Goal: Transaction & Acquisition: Purchase product/service

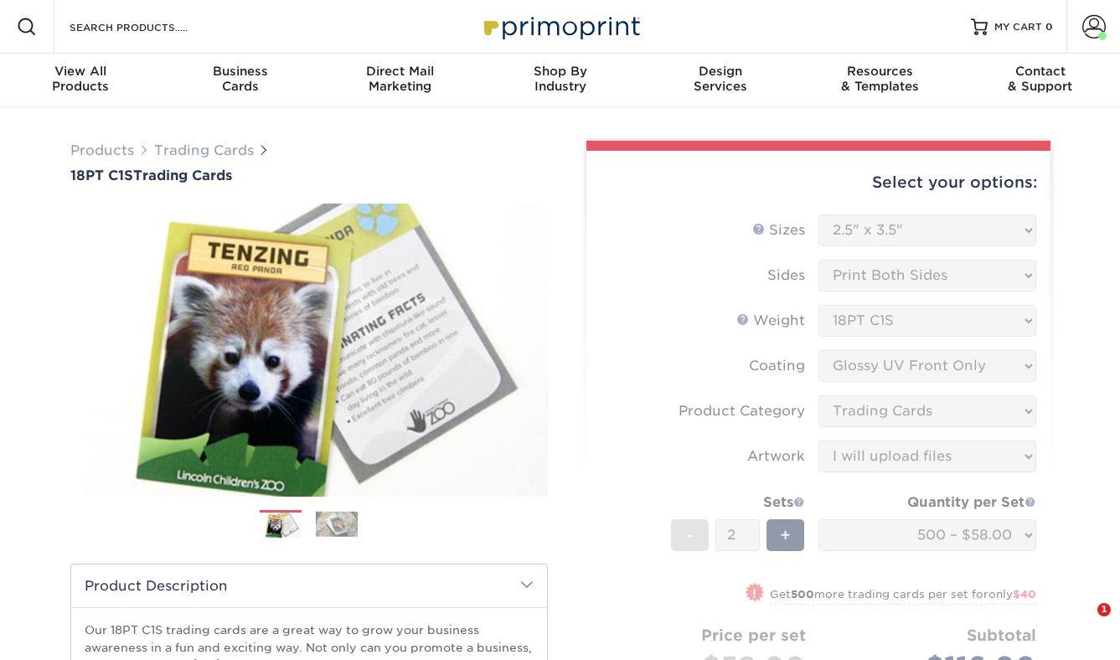
select select "2.50x3.50"
select select "c2f9bce9-36c2-409d-b101-c29d9d031e18"
select select "upload"
select select "500 – $58.00"
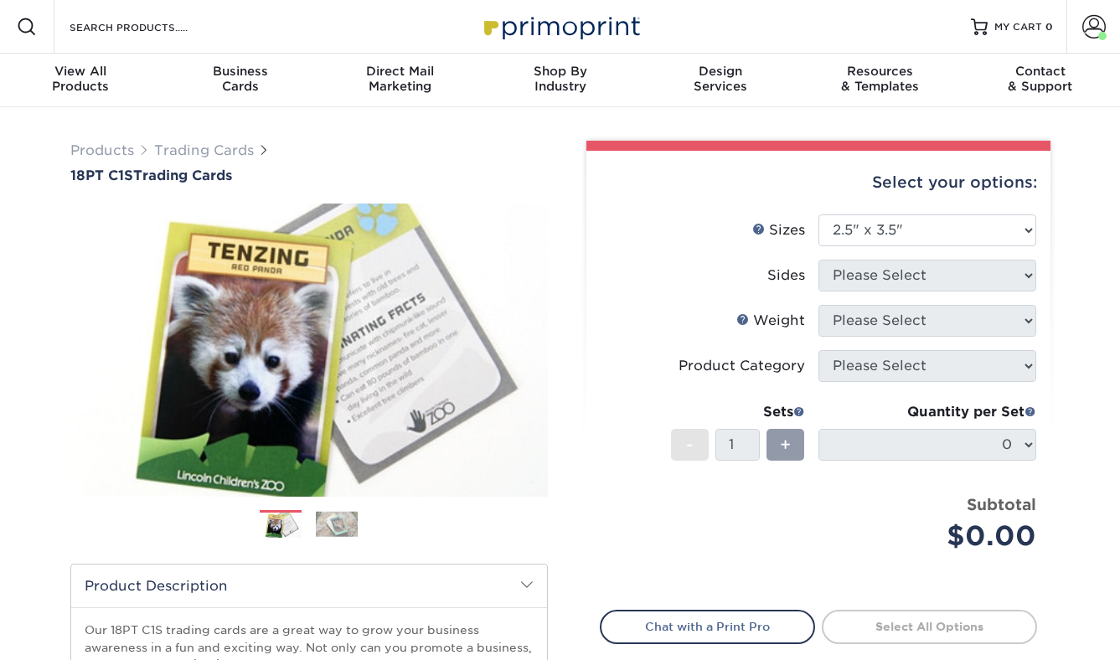
select select "2.50x3.50"
click at [835, 234] on select "Please Select 2.5" x 3.5"" at bounding box center [928, 230] width 218 height 32
click at [819, 214] on select "Please Select 2.5" x 3.5"" at bounding box center [928, 230] width 218 height 32
click at [970, 221] on select "Please Select 2.5" x 3.5"" at bounding box center [928, 230] width 218 height 32
select select "2.50x3.50"
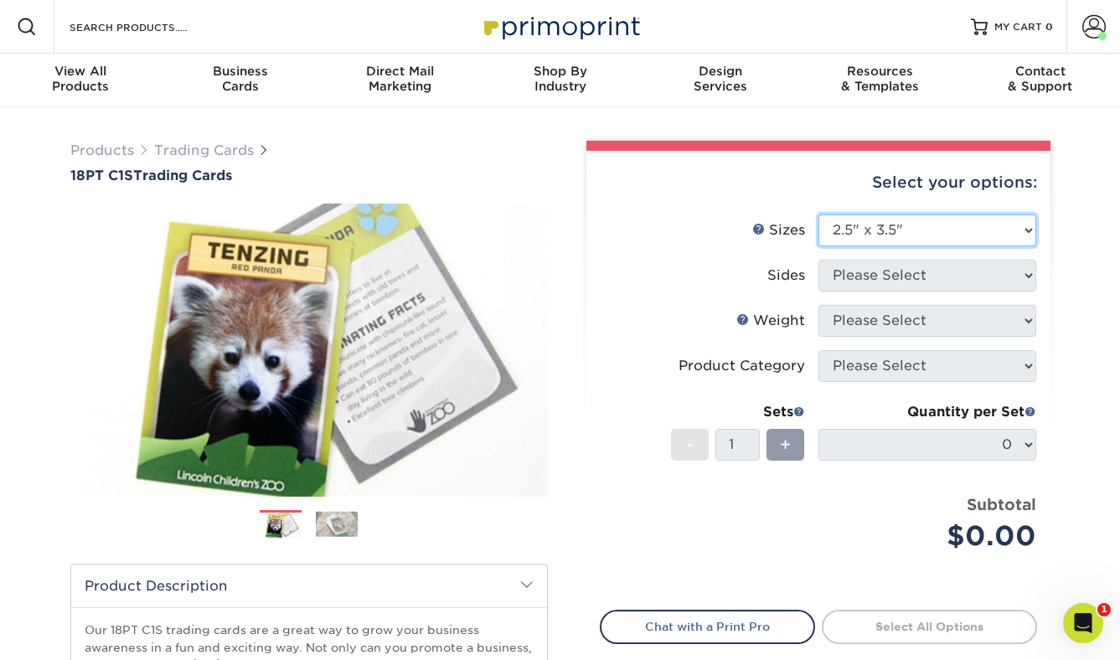
click at [819, 214] on select "Please Select 2.5" x 3.5"" at bounding box center [928, 230] width 218 height 32
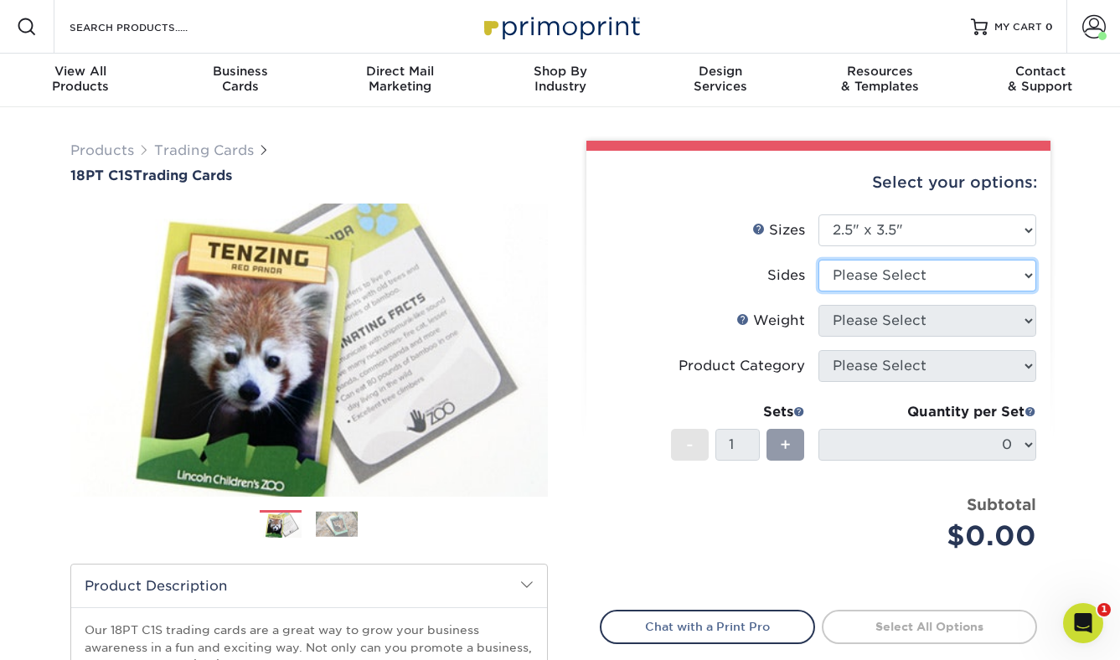
click at [954, 282] on select "Please Select Print Both Sides Print Front Only" at bounding box center [928, 276] width 218 height 32
select select "13abbda7-1d64-4f25-8bb2-c179b224825d"
click at [819, 260] on select "Please Select Print Both Sides Print Front Only" at bounding box center [928, 276] width 218 height 32
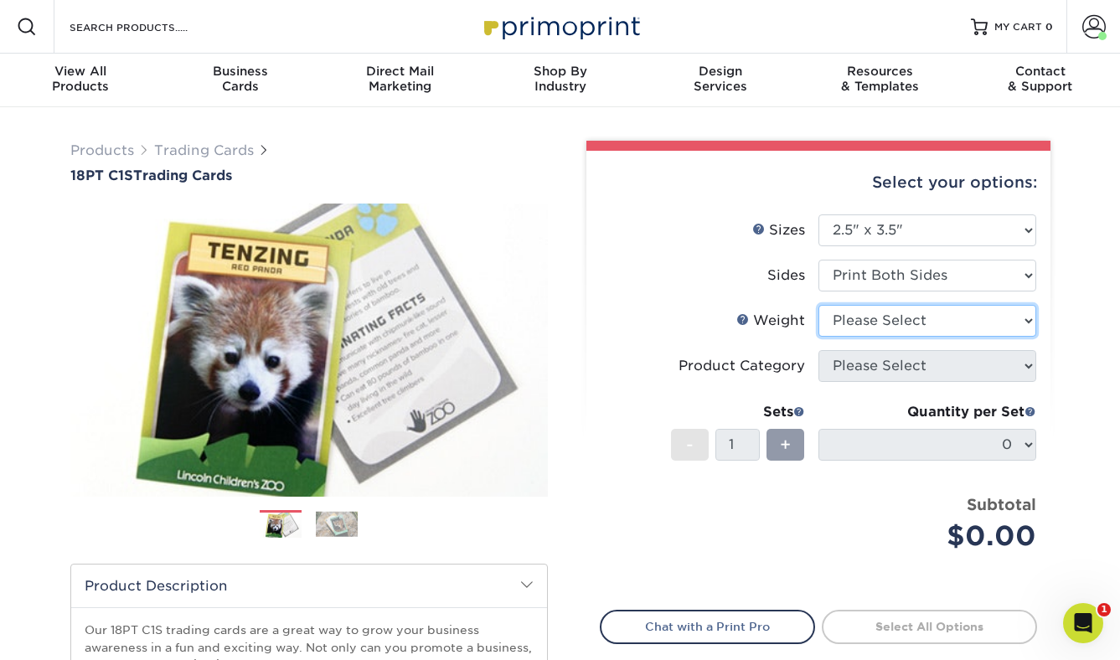
click at [935, 318] on select "Please Select 18PT C1S" at bounding box center [928, 321] width 218 height 32
select select "18PTC1S"
click at [819, 305] on select "Please Select 18PT C1S" at bounding box center [928, 321] width 218 height 32
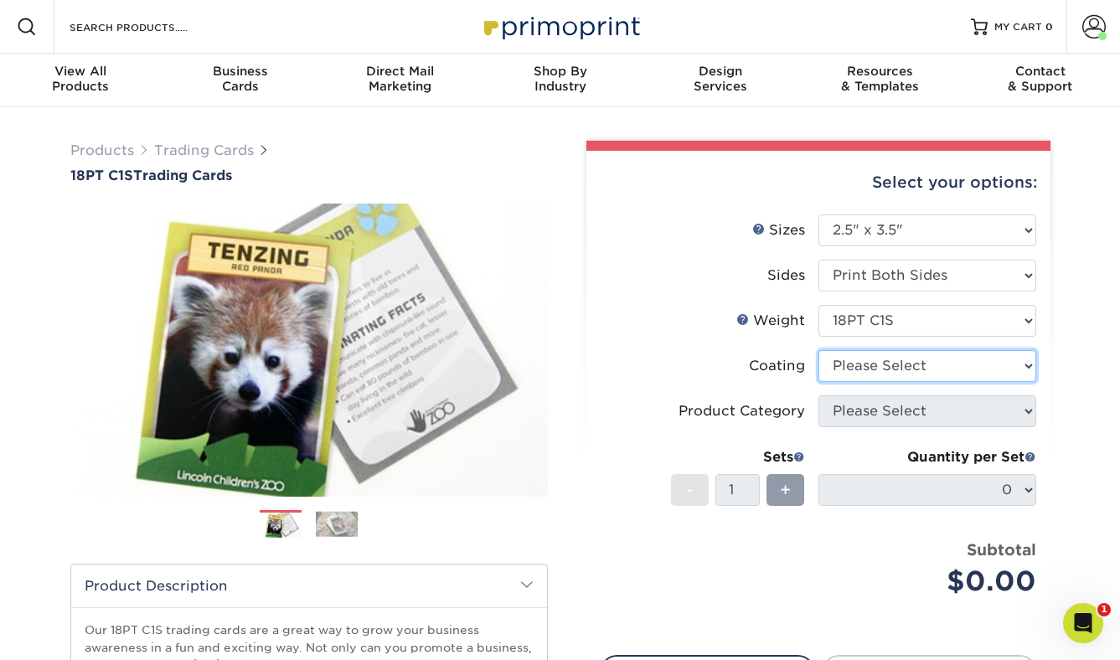
click at [915, 367] on select at bounding box center [928, 366] width 218 height 32
select select "1e8116af-acfc-44b1-83dc-8181aa338834"
click at [819, 350] on select at bounding box center [928, 366] width 218 height 32
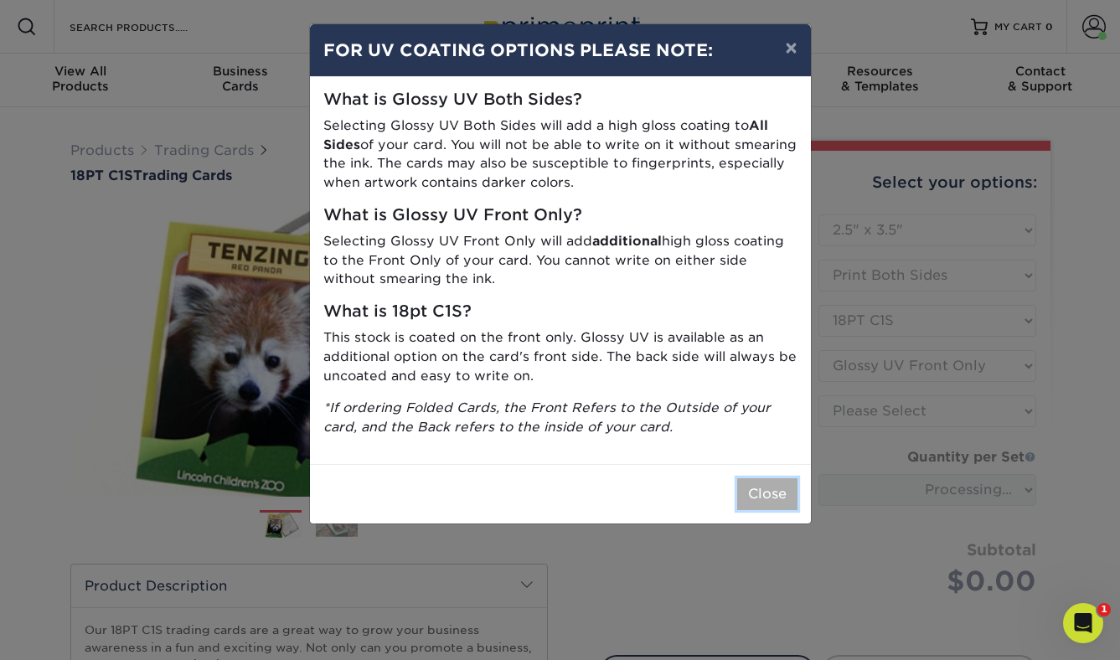
click at [762, 490] on button "Close" at bounding box center [767, 494] width 60 height 32
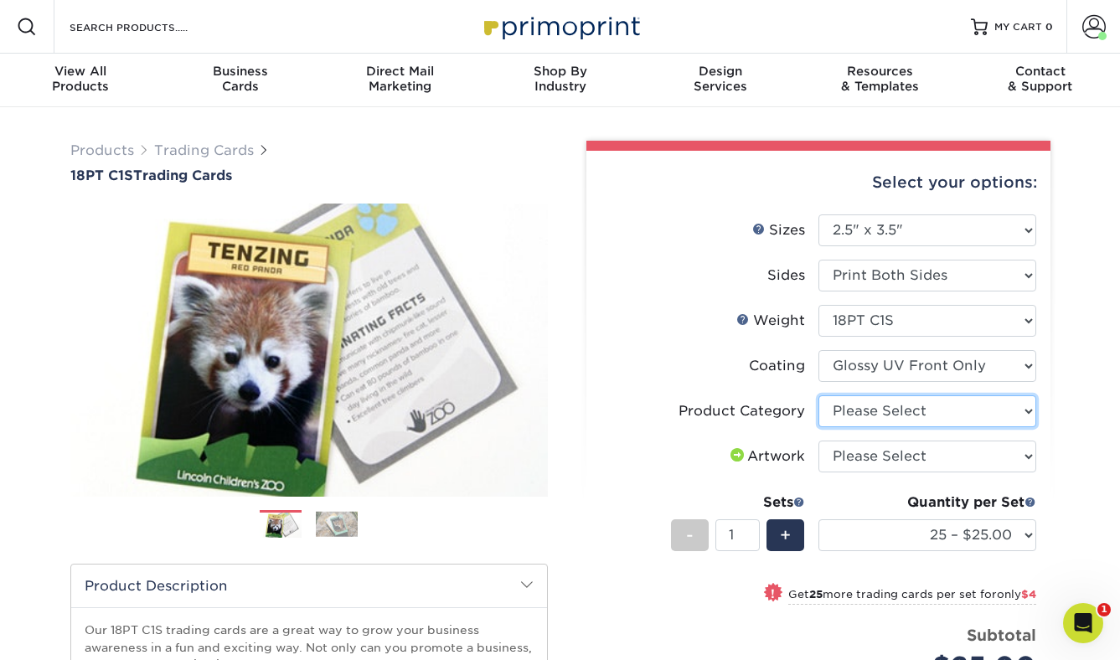
click at [929, 414] on select "Please Select Trading Cards" at bounding box center [928, 411] width 218 height 32
select select "c2f9bce9-36c2-409d-b101-c29d9d031e18"
click at [819, 395] on select "Please Select Trading Cards" at bounding box center [928, 411] width 218 height 32
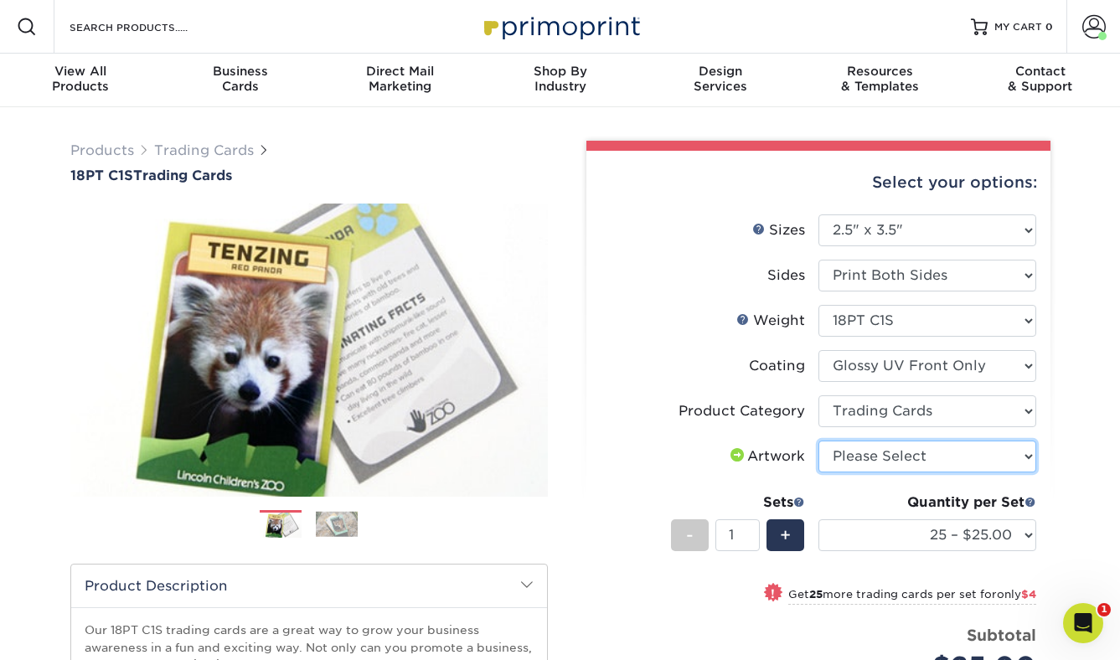
click at [925, 452] on select "Please Select I will upload files I need a design - $100" at bounding box center [928, 457] width 218 height 32
select select "upload"
click at [819, 441] on select "Please Select I will upload files I need a design - $100" at bounding box center [928, 457] width 218 height 32
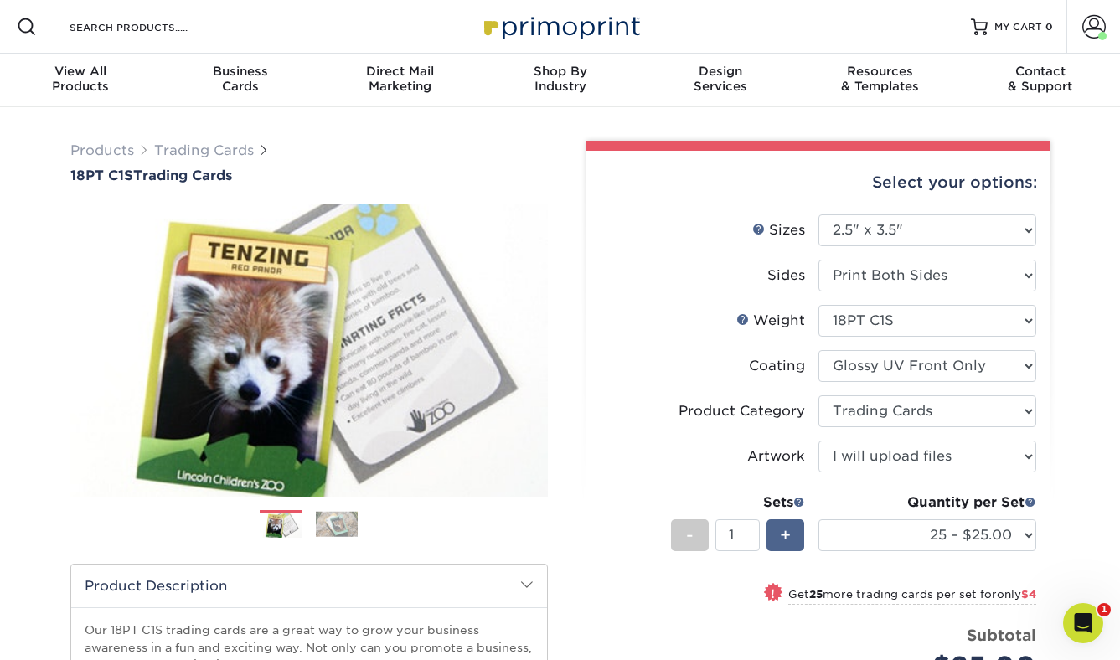
click at [779, 542] on div "+" at bounding box center [786, 535] width 38 height 32
type input "2"
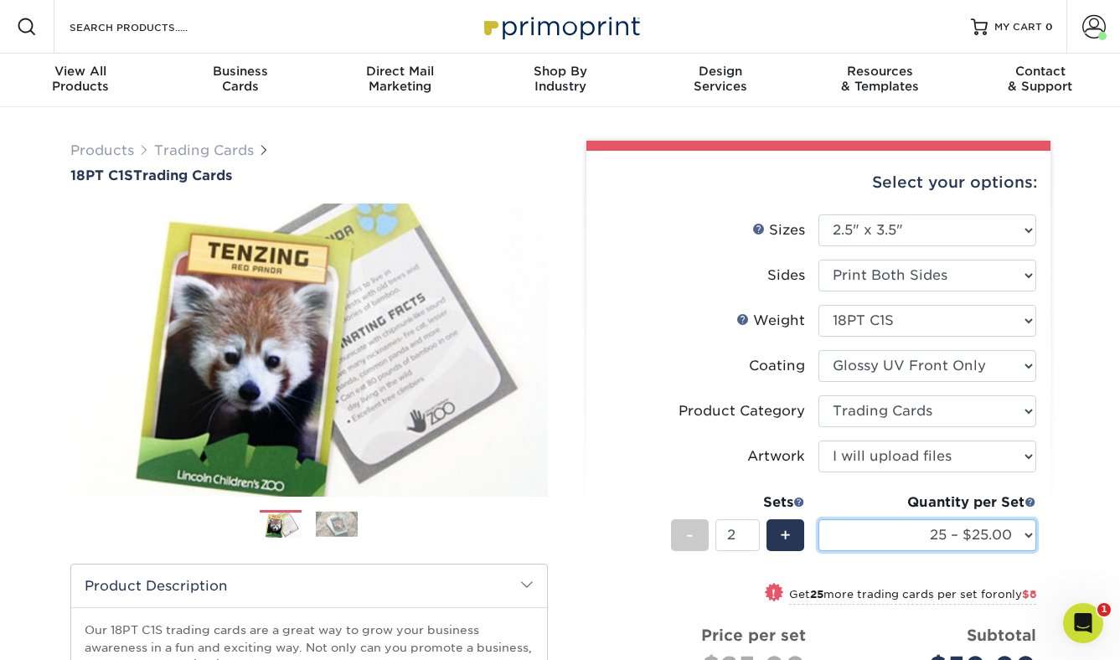
click at [917, 526] on select "25 – $25.00 50 – $29.00 75 – $37.00 100 – $41.00 250 – $48.00 500 – $58.00 1000…" at bounding box center [928, 535] width 218 height 32
click at [819, 519] on select "25 – $25.00 50 – $29.00 75 – $37.00 100 – $41.00 250 – $48.00 500 – $58.00 1000…" at bounding box center [928, 535] width 218 height 32
click at [925, 531] on select "25 – $25.00 50 – $29.00 75 – $37.00 100 – $41.00 250 – $48.00 500 – $58.00 1000…" at bounding box center [928, 535] width 218 height 32
select select "500 – $58.00"
click at [819, 519] on select "25 – $25.00 50 – $29.00 75 – $37.00 100 – $41.00 250 – $48.00 500 – $58.00 1000…" at bounding box center [928, 535] width 218 height 32
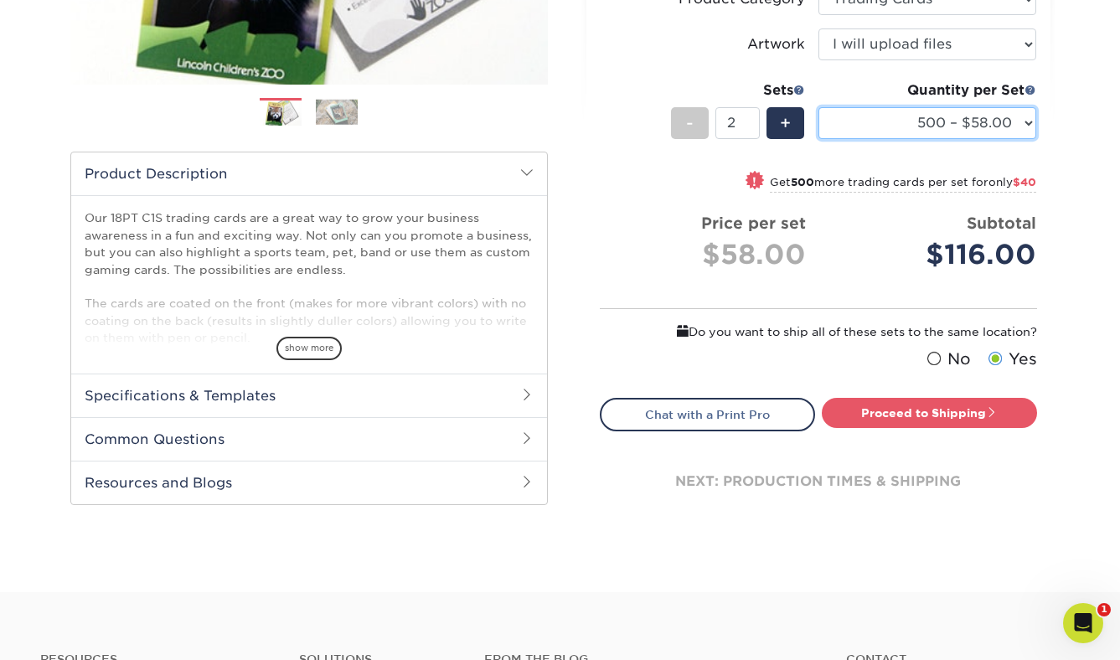
scroll to position [416, 0]
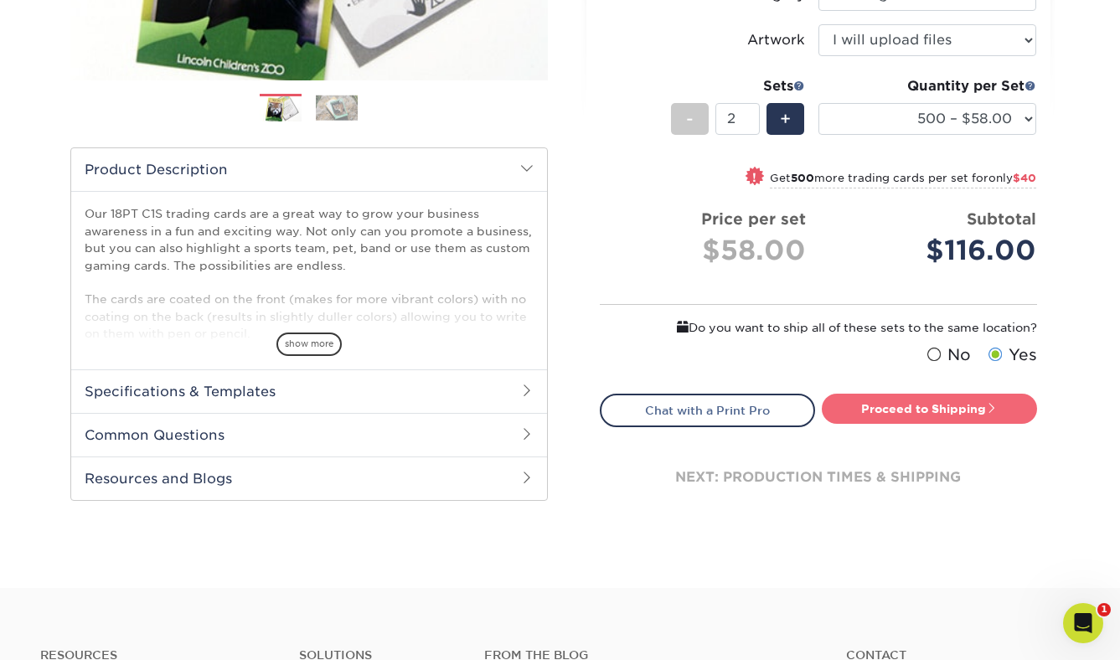
click at [921, 403] on link "Proceed to Shipping" at bounding box center [929, 409] width 215 height 30
type input "Set 1"
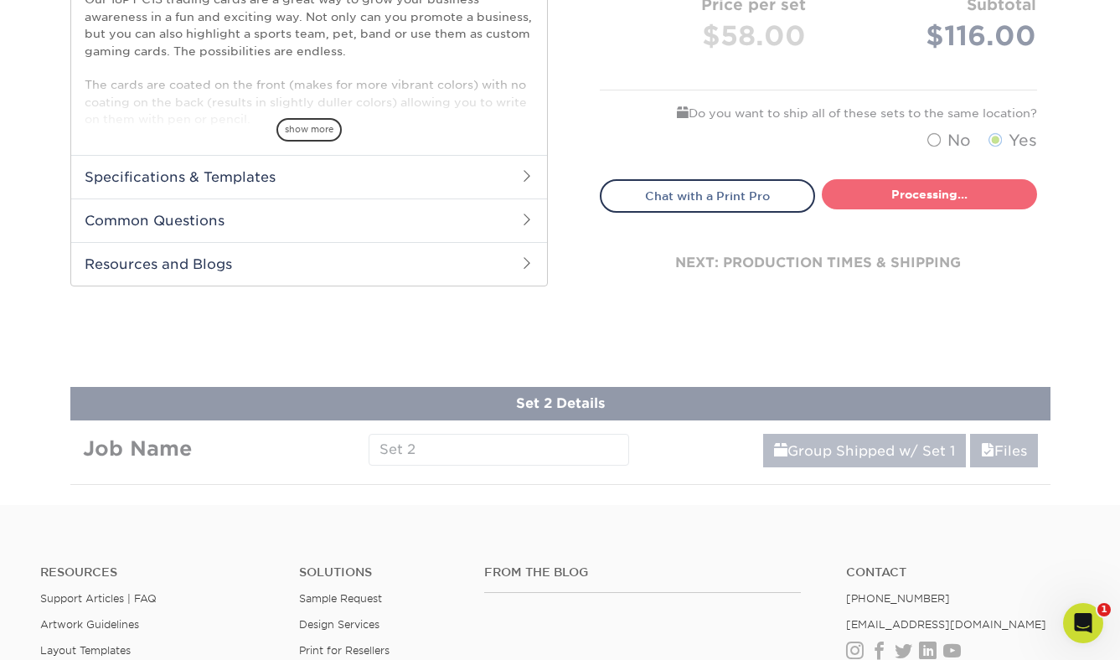
select select "83486e31-025a-419b-9d13-e628b4ff6c11"
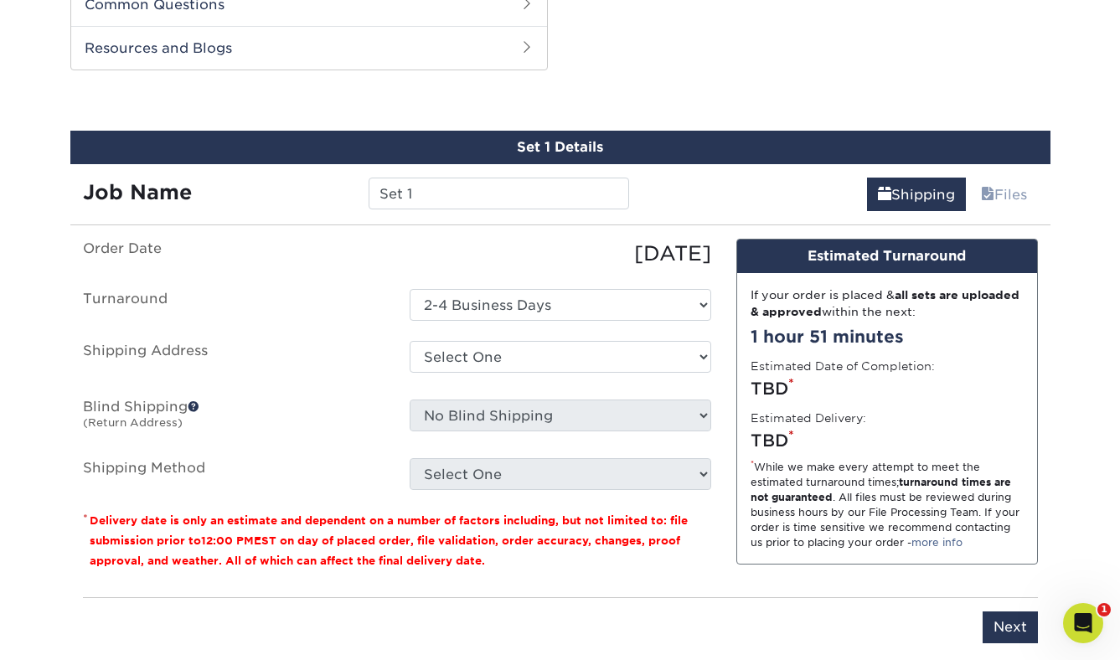
scroll to position [855, 0]
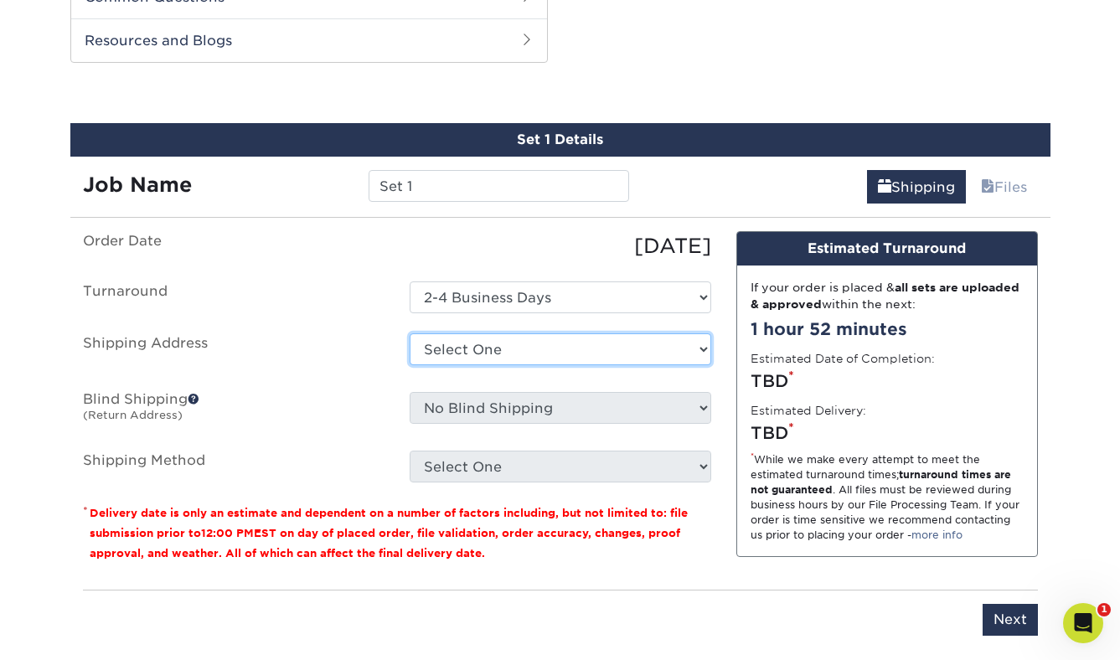
click at [585, 346] on select "Select One Vanda + Add New Address" at bounding box center [561, 349] width 302 height 32
select select "286032"
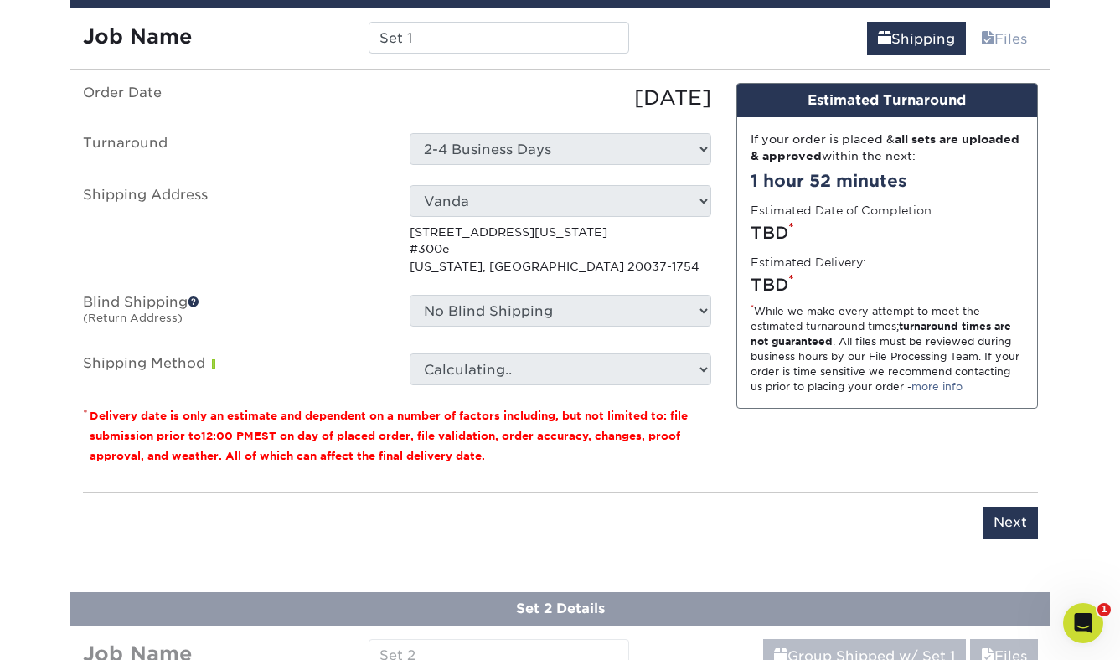
scroll to position [1005, 0]
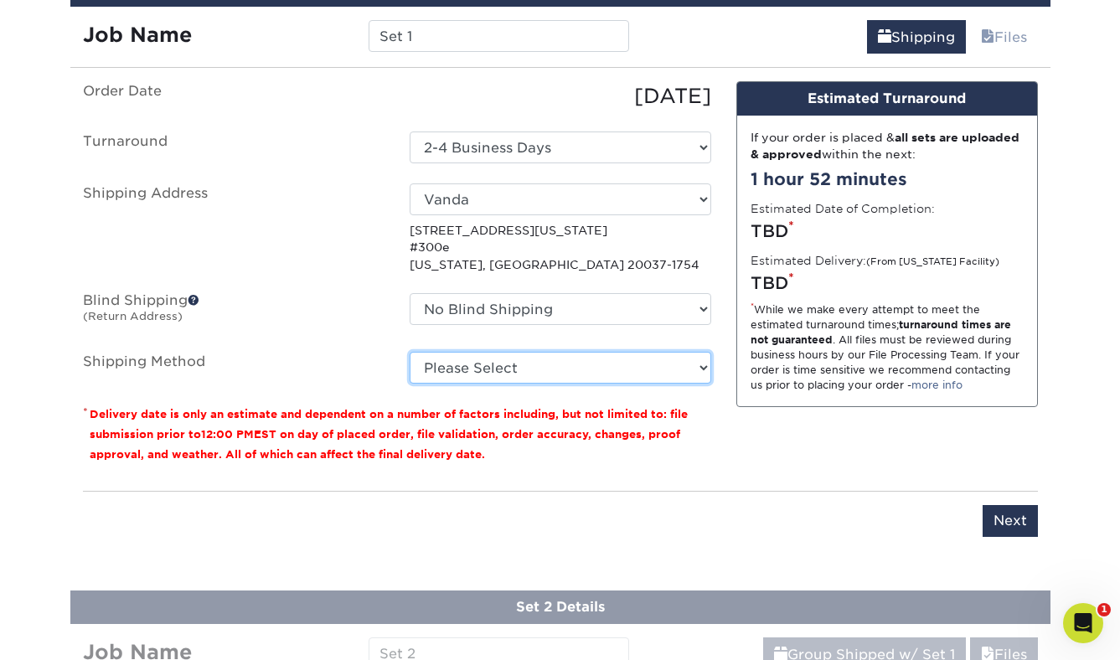
click at [619, 373] on select "Please Select Ground Shipping (+$13.84) 3 Day Shipping Service (+$14.22) 2 Day …" at bounding box center [561, 368] width 302 height 32
select select "01"
click at [410, 352] on select "Please Select Ground Shipping (+$13.84) 3 Day Shipping Service (+$14.22) 2 Day …" at bounding box center [561, 368] width 302 height 32
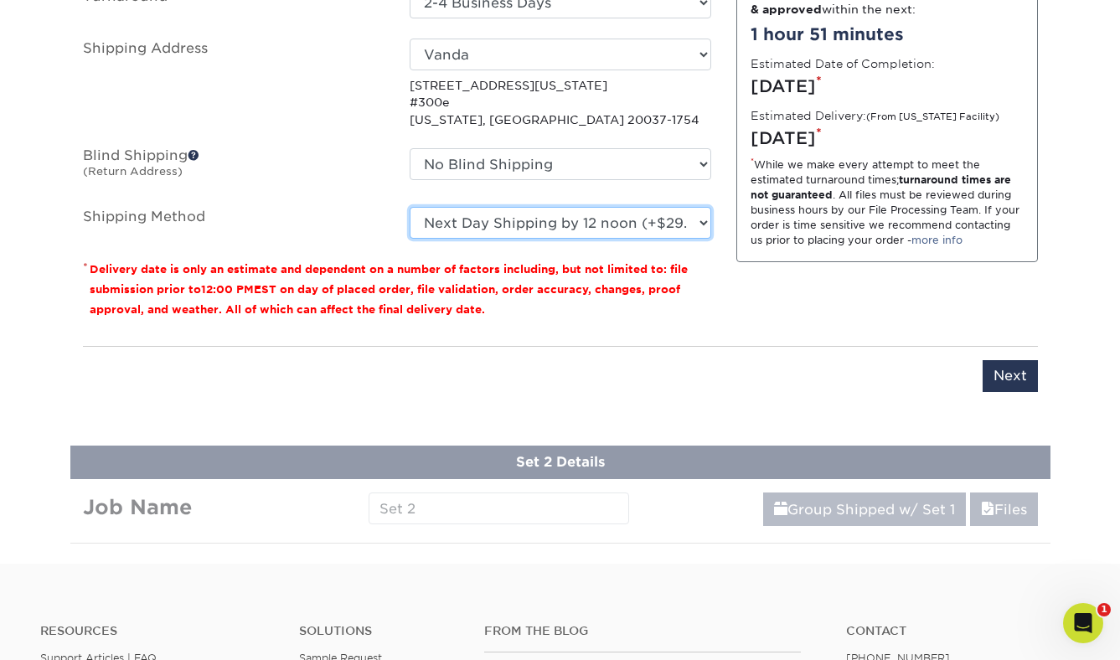
scroll to position [1164, 0]
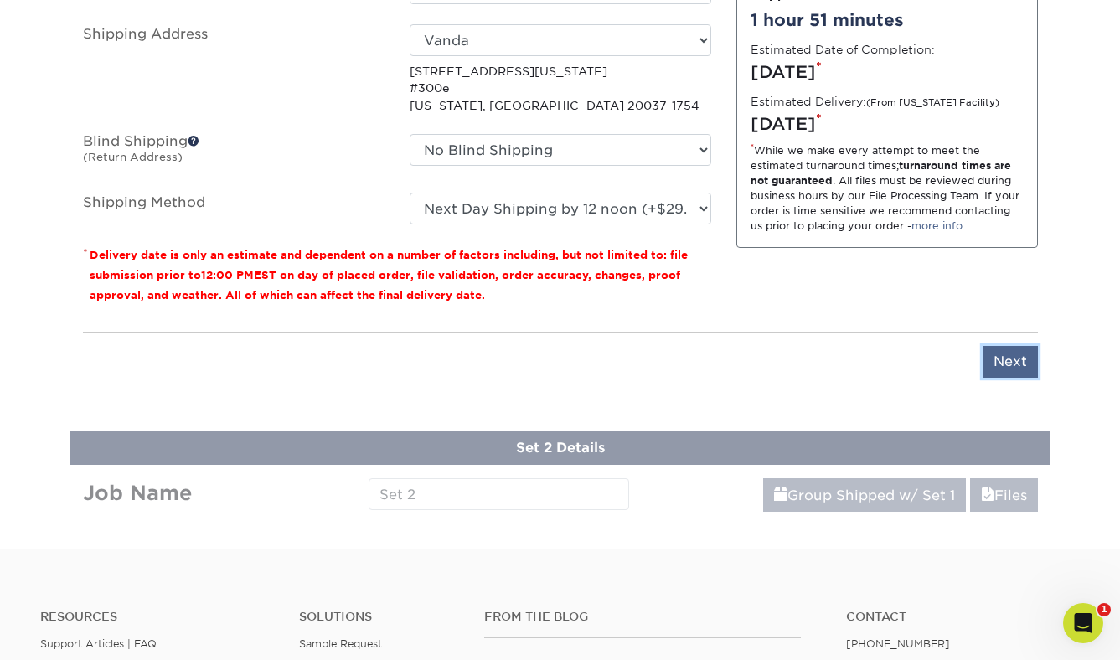
click at [1004, 367] on input "Next" at bounding box center [1010, 362] width 55 height 32
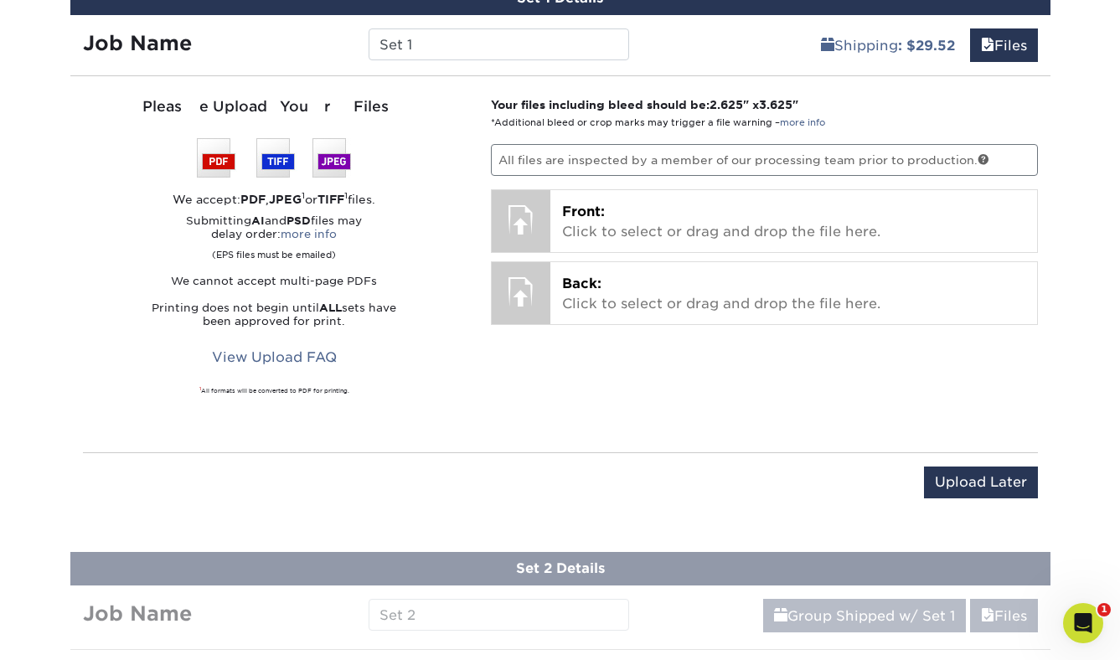
scroll to position [847, 0]
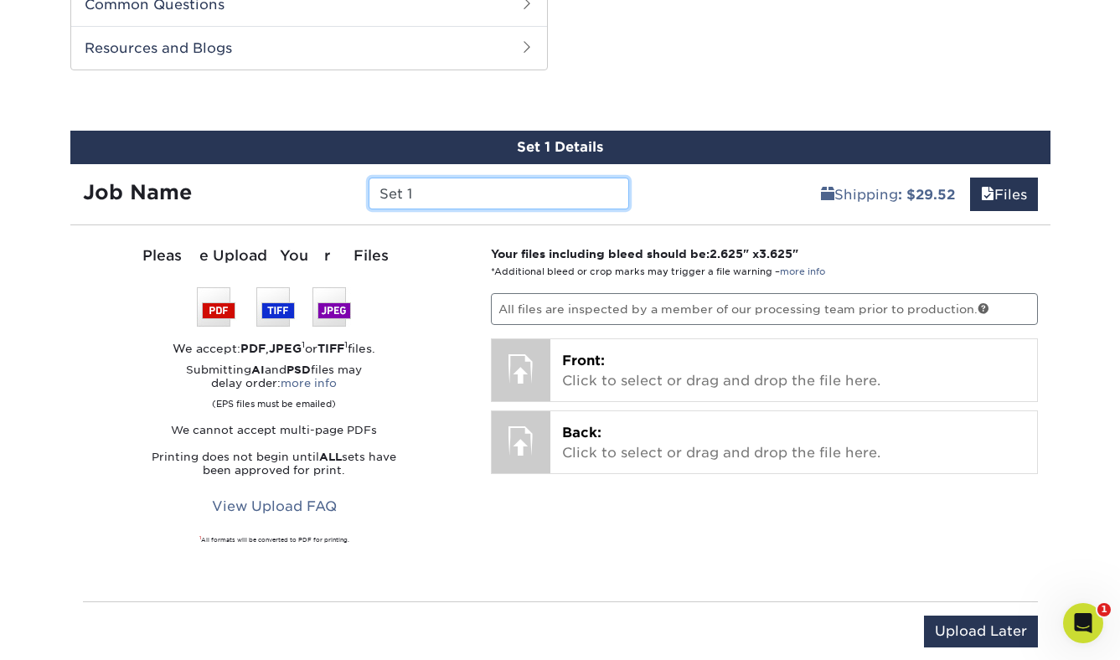
drag, startPoint x: 466, startPoint y: 187, endPoint x: 318, endPoint y: 179, distance: 148.5
click at [318, 179] on div "Job Name Set 1" at bounding box center [356, 194] width 572 height 32
type input "Kannan2"
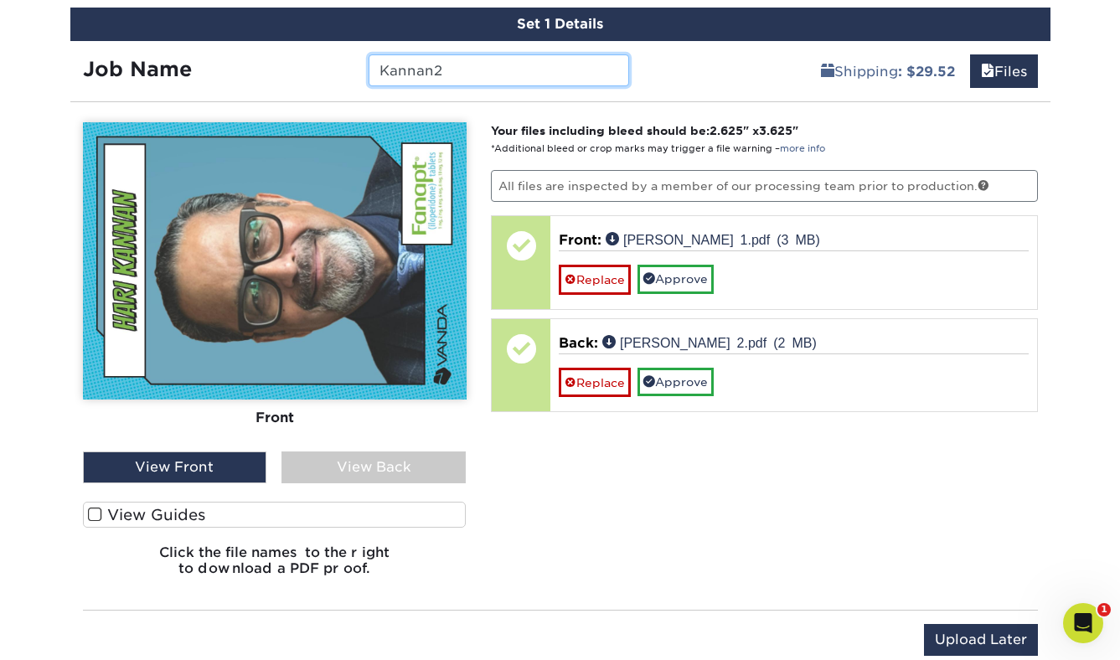
scroll to position [976, 0]
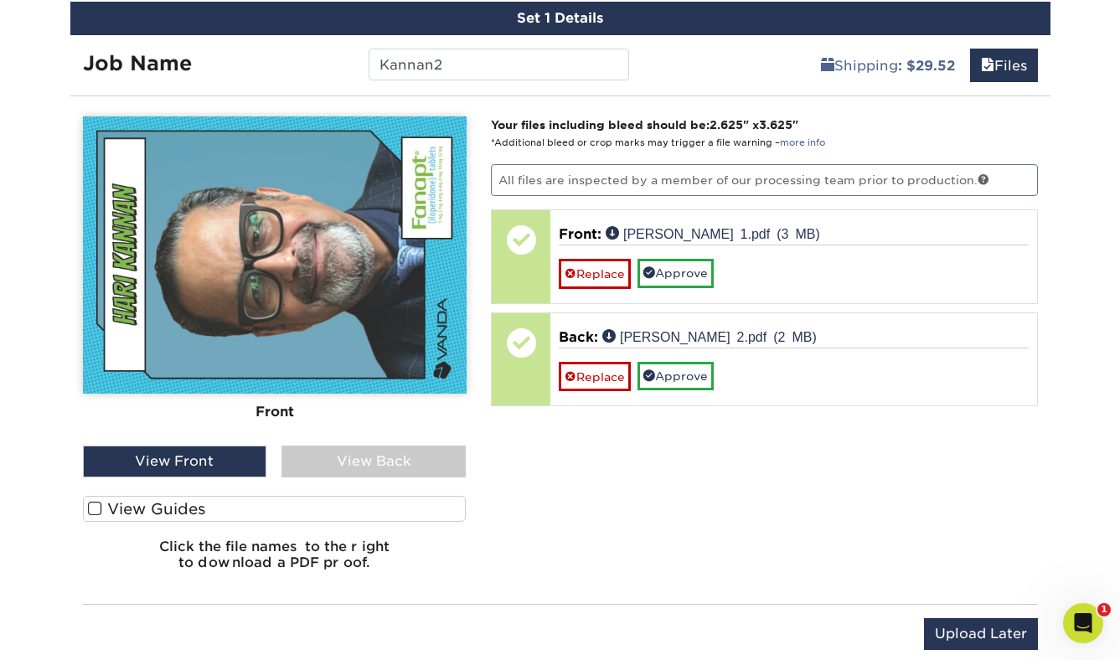
click at [359, 469] on div "View Back" at bounding box center [374, 462] width 184 height 32
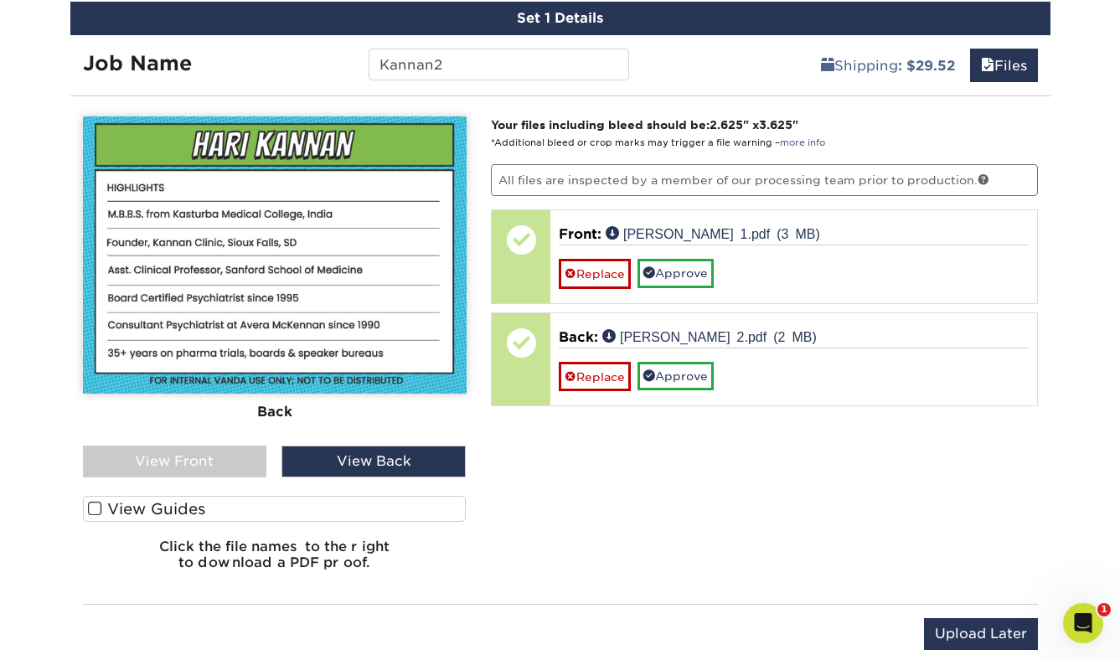
click at [387, 463] on div "View Back" at bounding box center [374, 462] width 184 height 32
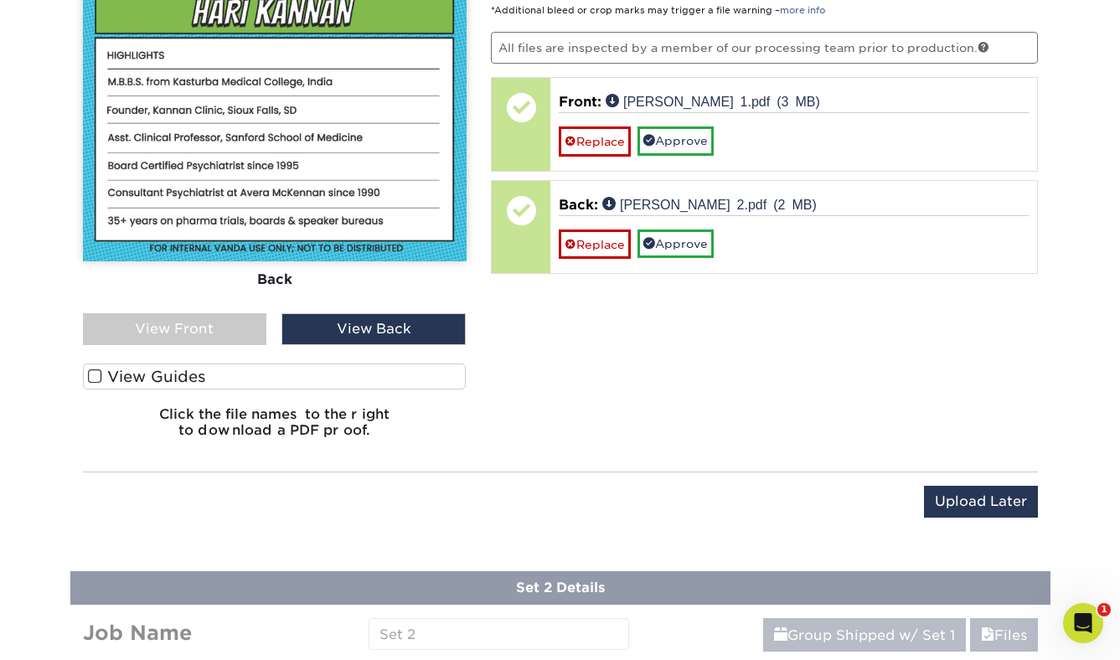
scroll to position [1189, 0]
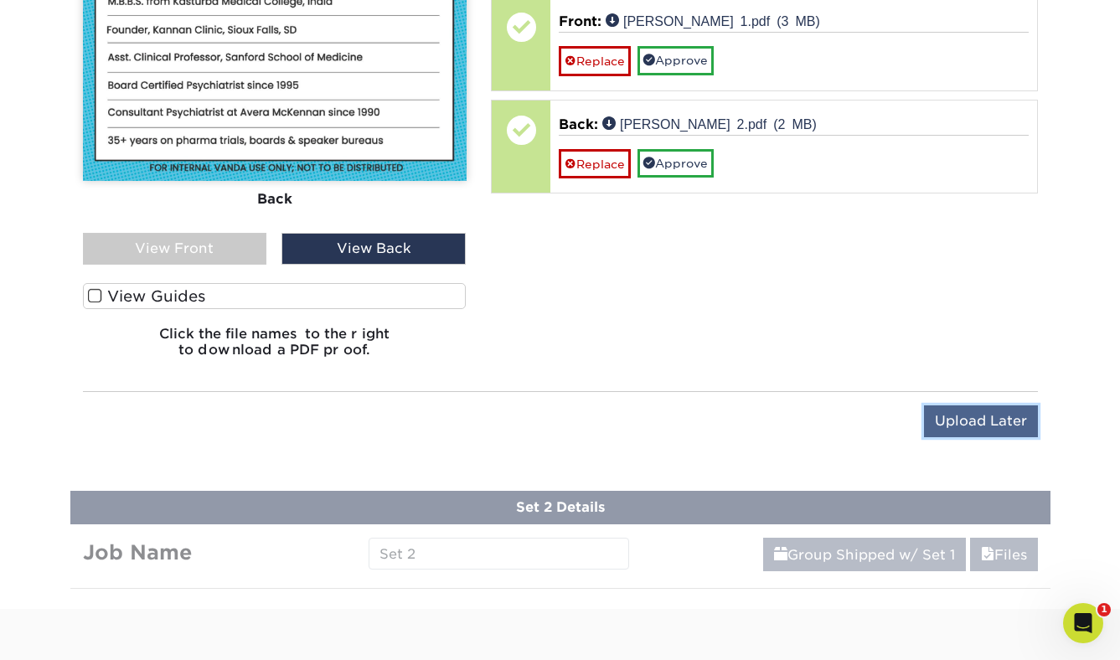
click at [964, 427] on input "Upload Later" at bounding box center [981, 422] width 114 height 32
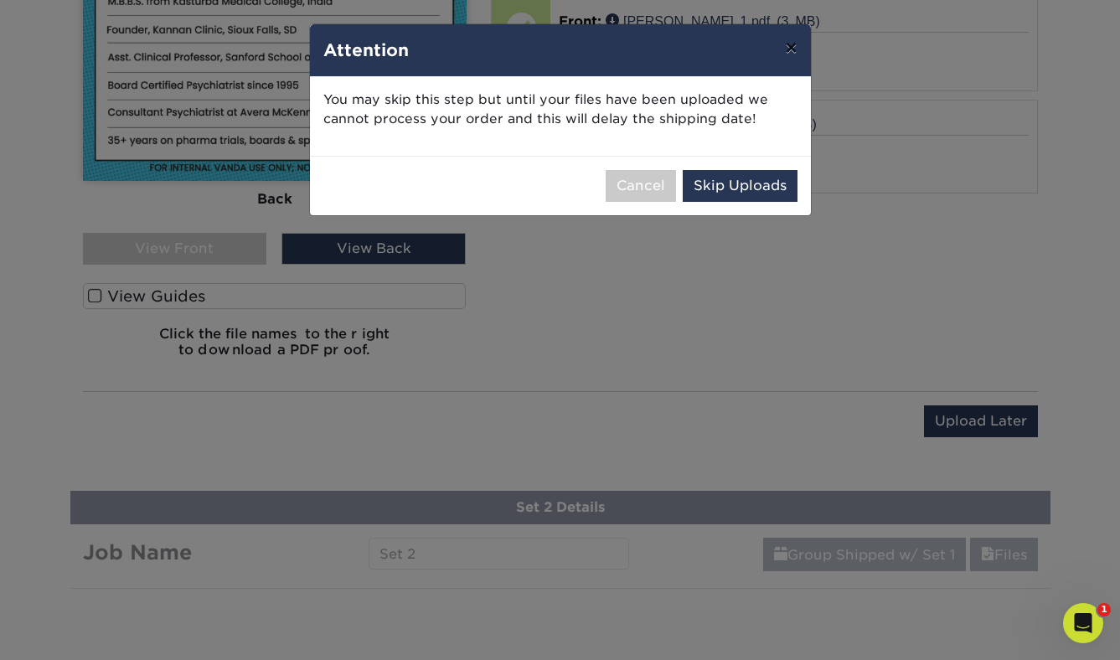
click at [792, 52] on button "×" at bounding box center [791, 47] width 39 height 47
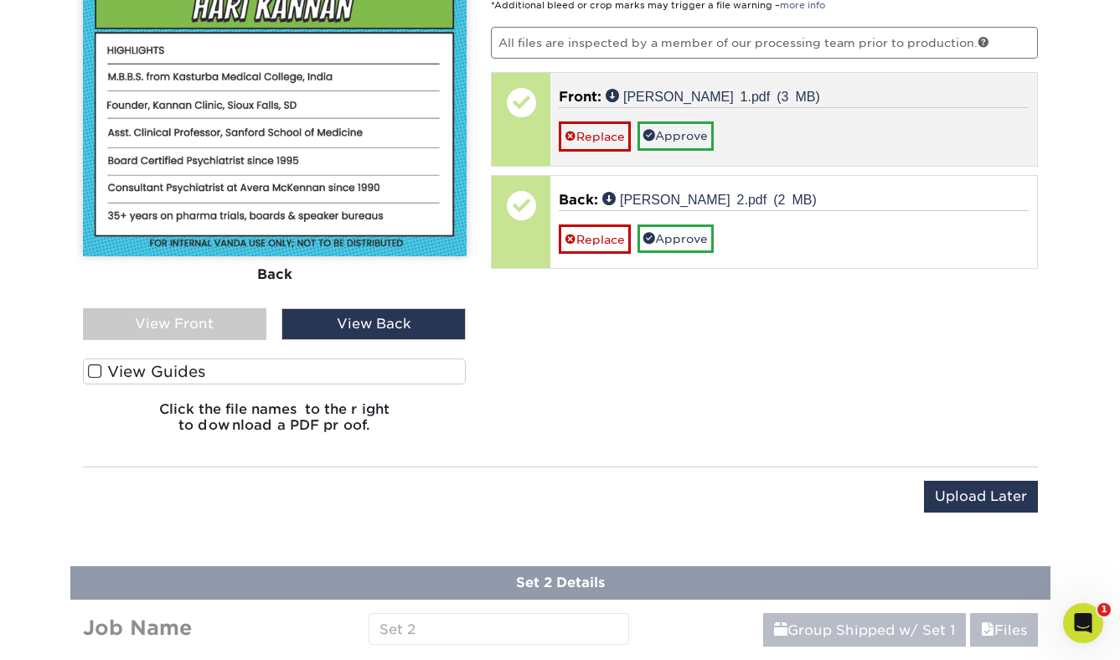
scroll to position [1108, 0]
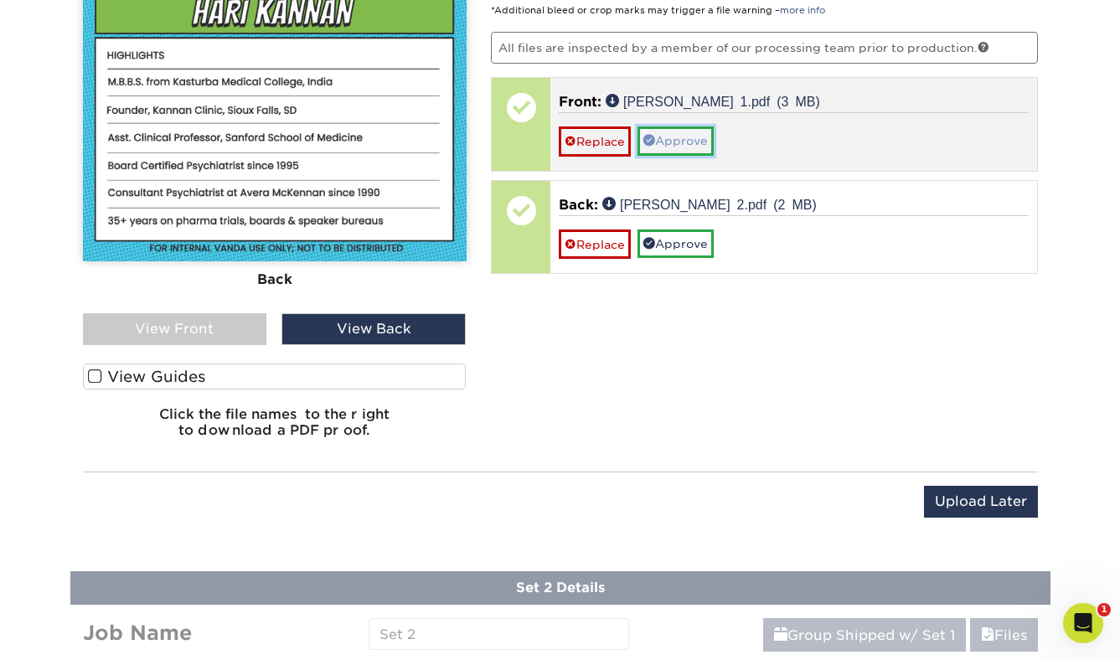
click at [684, 134] on link "Approve" at bounding box center [676, 141] width 76 height 28
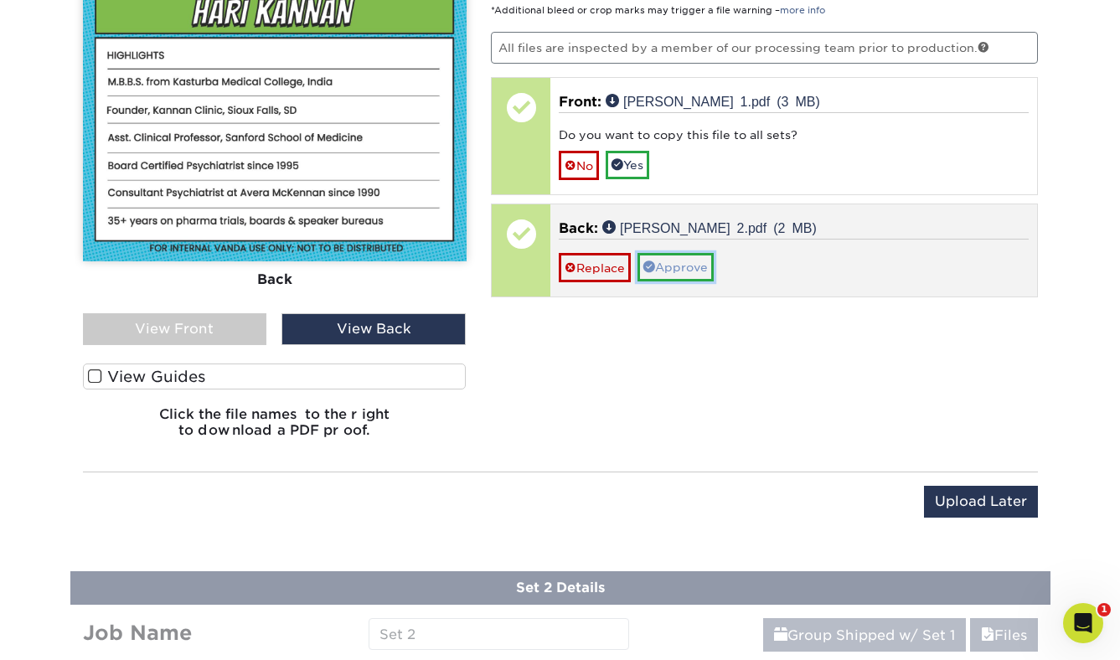
click at [673, 264] on link "Approve" at bounding box center [676, 267] width 76 height 28
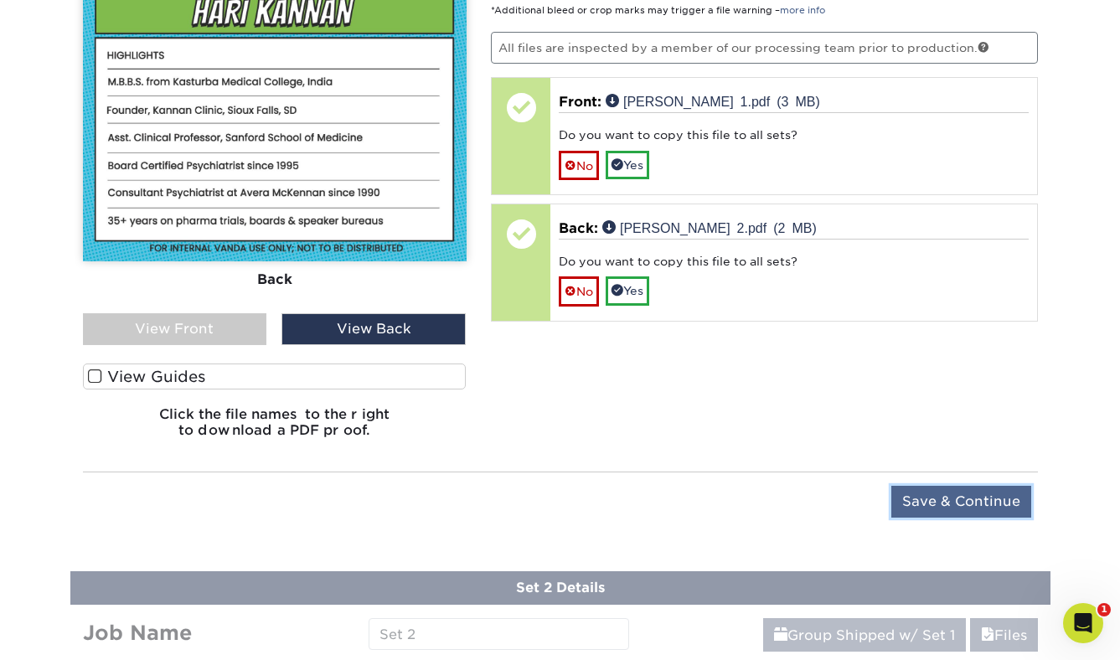
click at [931, 504] on input "Save & Continue" at bounding box center [961, 502] width 140 height 32
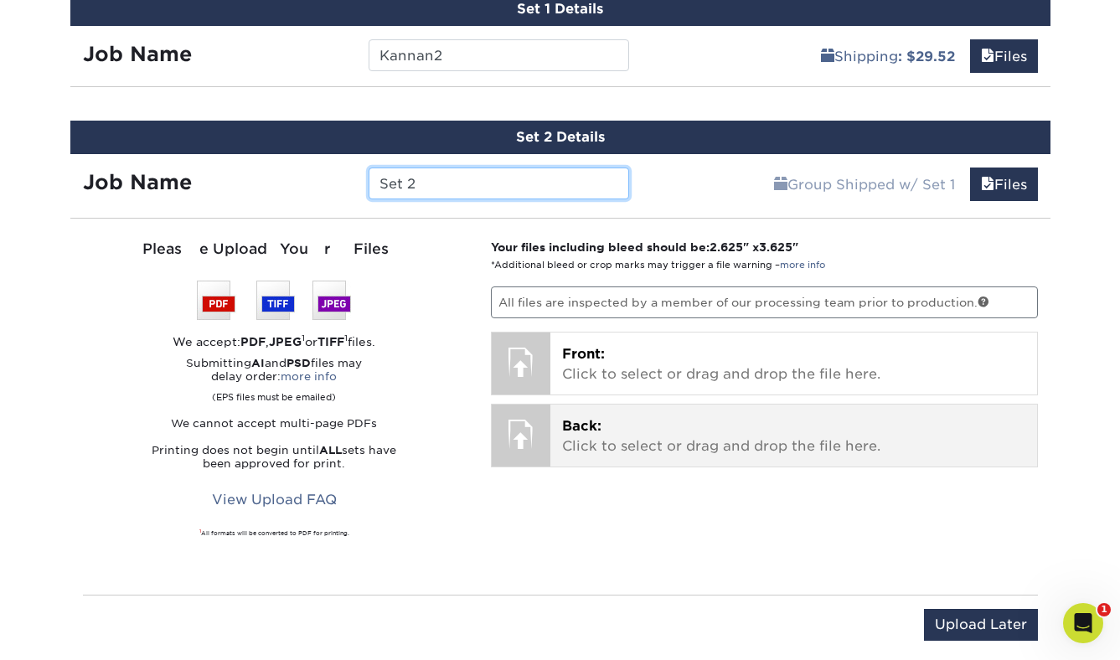
scroll to position [983, 0]
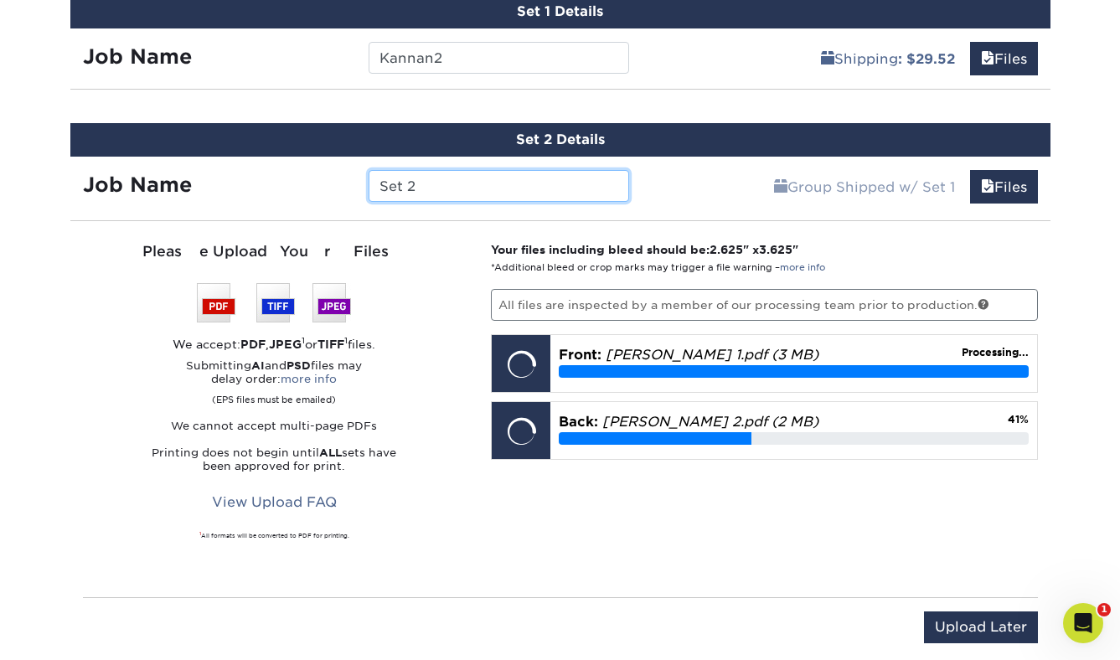
drag, startPoint x: 447, startPoint y: 193, endPoint x: 292, endPoint y: 173, distance: 157.0
click at [292, 173] on div "Job Name Set 2" at bounding box center [356, 186] width 572 height 32
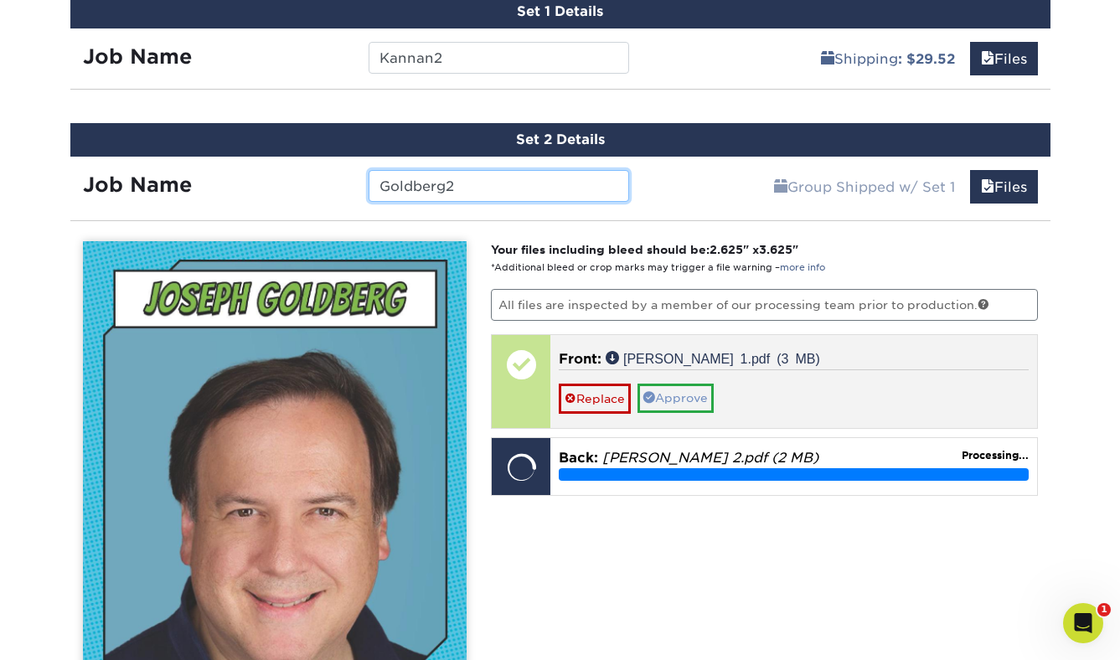
scroll to position [1020, 0]
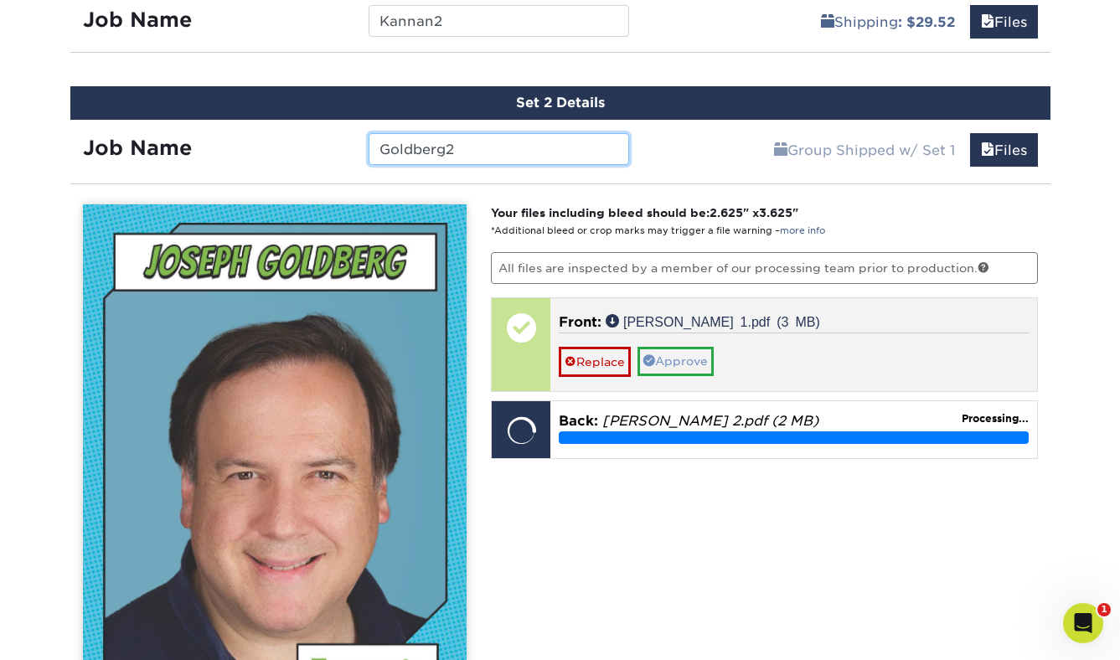
type input "Goldberg2"
click at [675, 365] on link "Approve" at bounding box center [676, 361] width 76 height 28
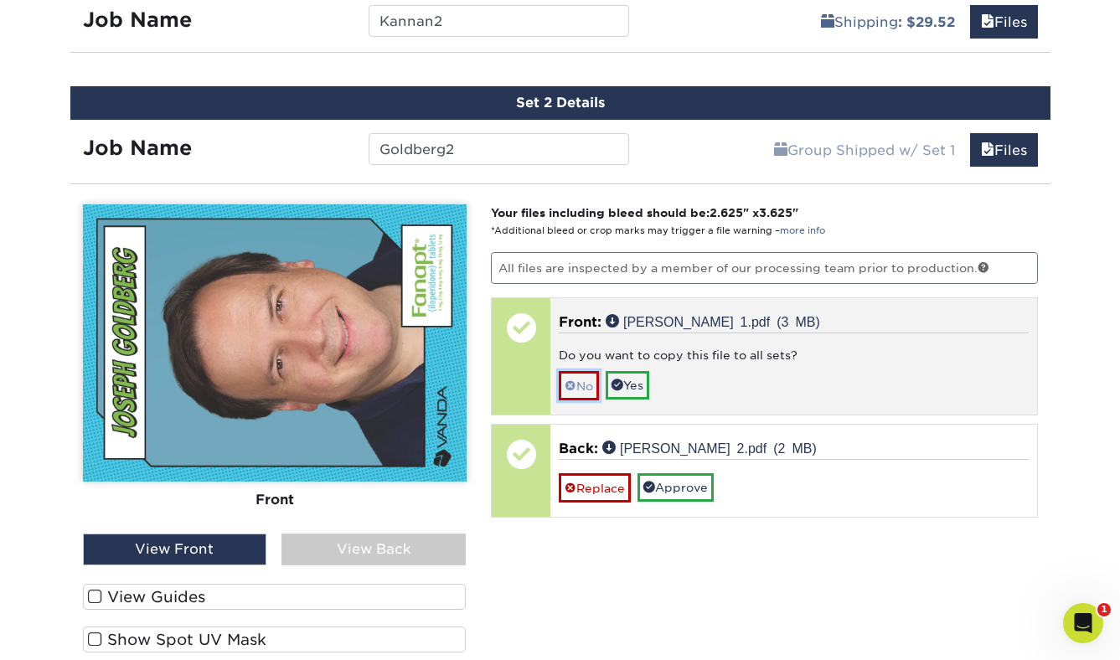
click at [564, 386] on link "No" at bounding box center [579, 385] width 40 height 29
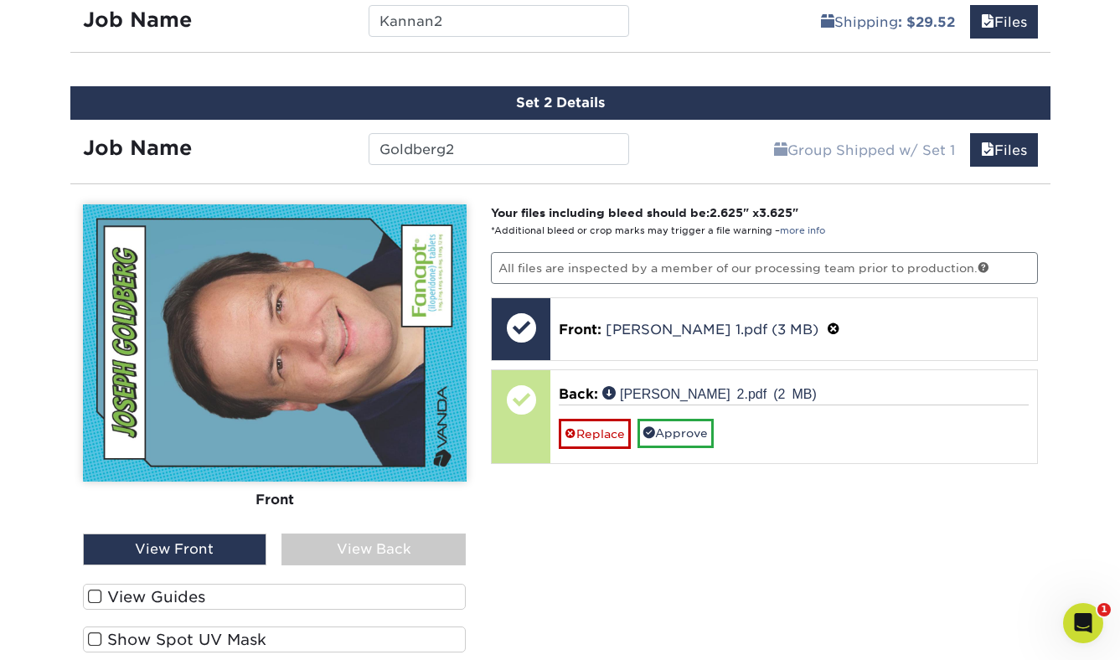
click at [380, 556] on div "View Back" at bounding box center [374, 550] width 184 height 32
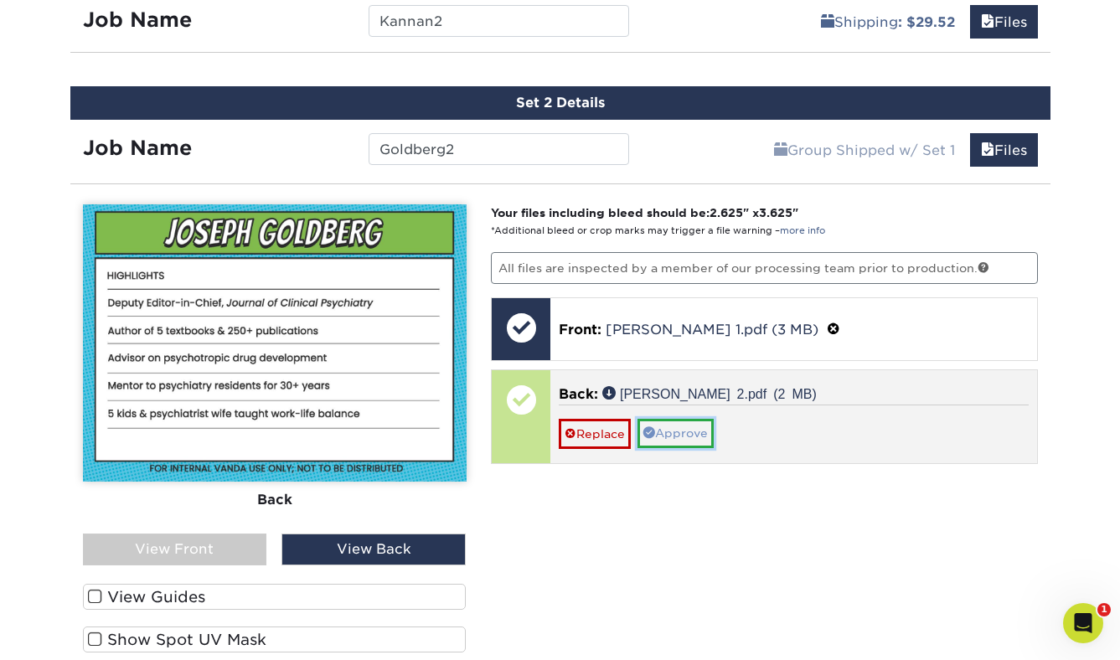
click at [664, 429] on link "Approve" at bounding box center [676, 433] width 76 height 28
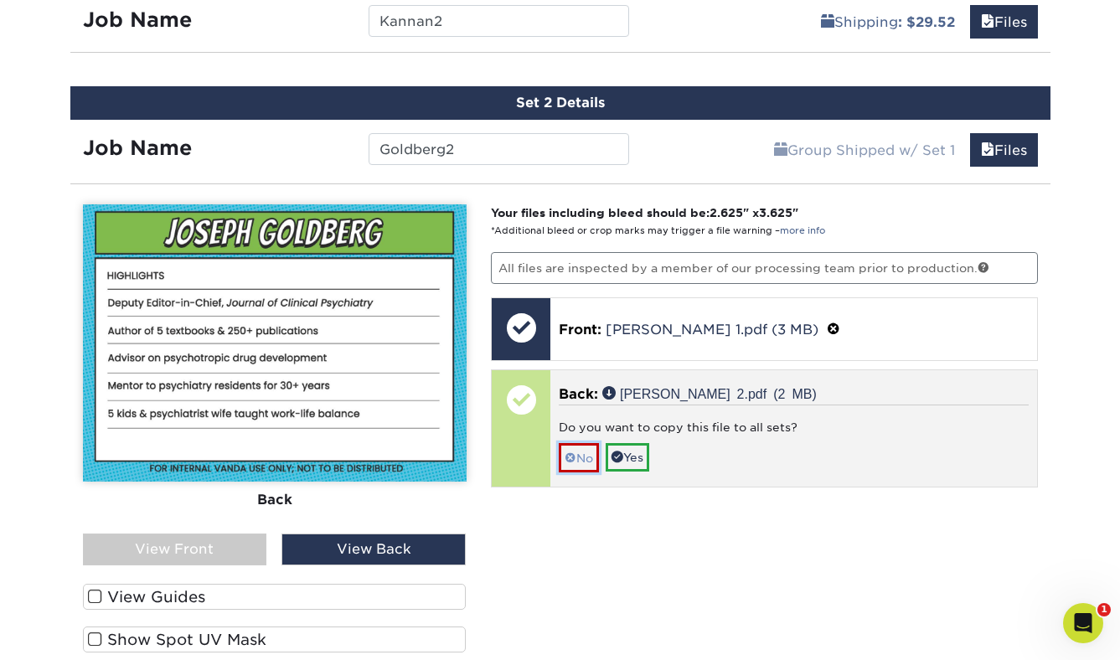
click at [576, 457] on link "No" at bounding box center [579, 457] width 40 height 29
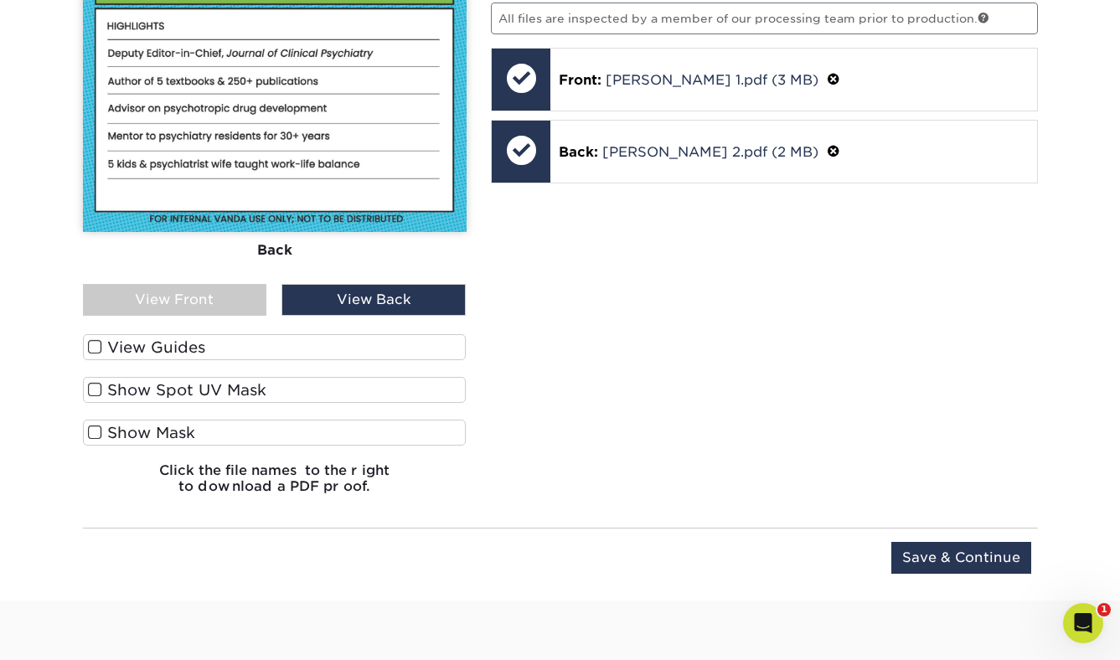
scroll to position [1380, 0]
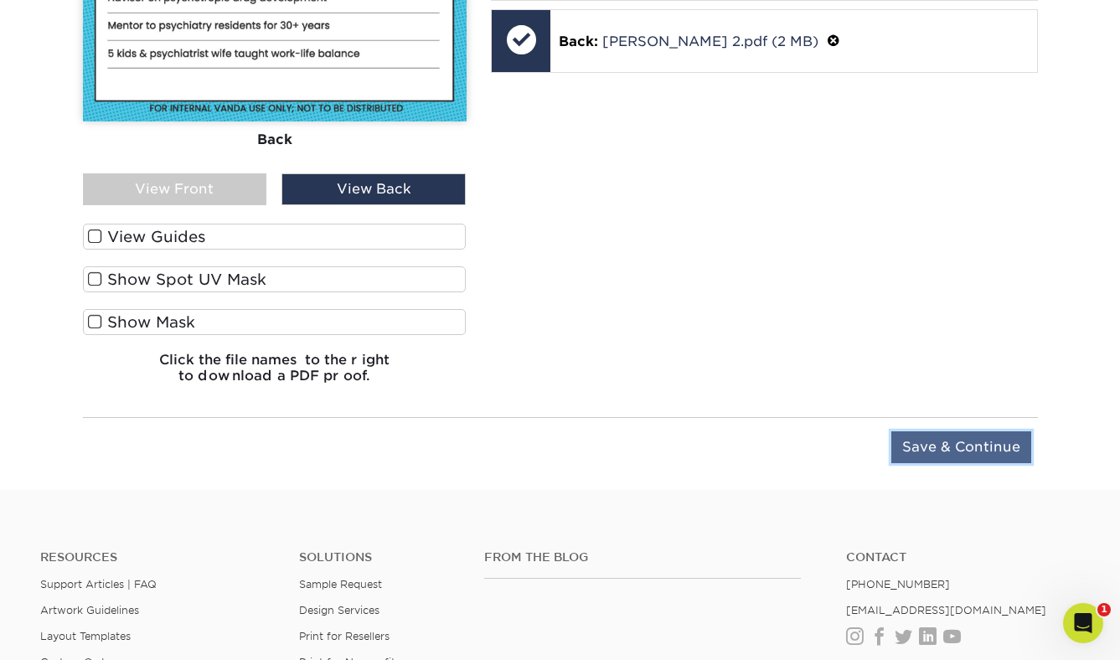
click at [935, 443] on input "Save & Continue" at bounding box center [961, 447] width 140 height 32
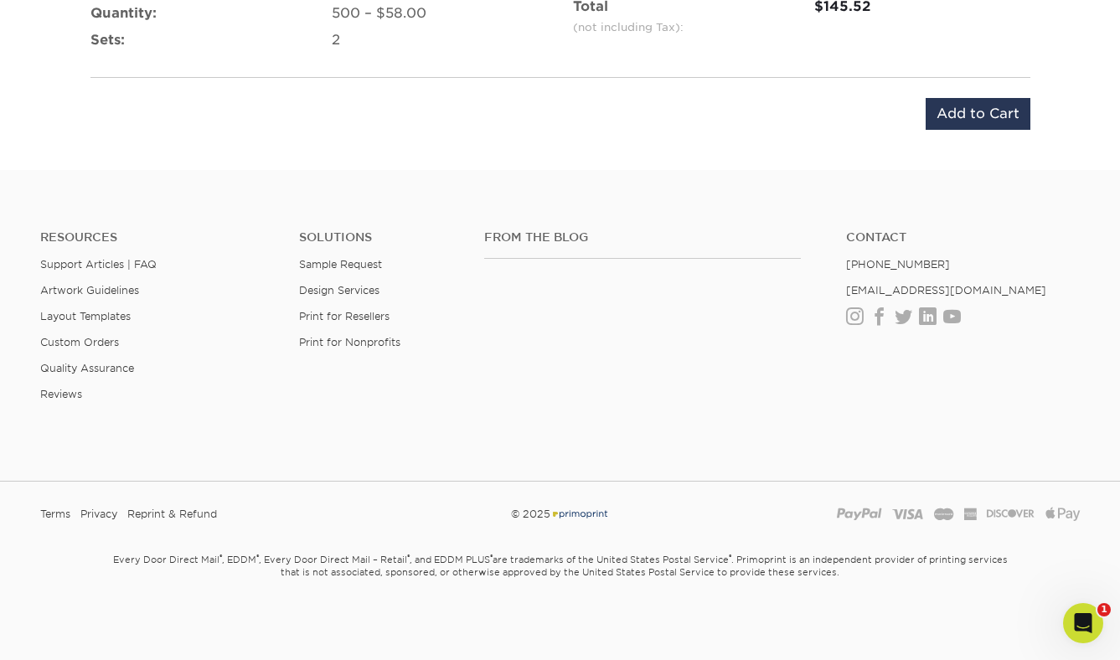
scroll to position [1354, 0]
click at [957, 121] on input "Add to Cart" at bounding box center [978, 115] width 105 height 32
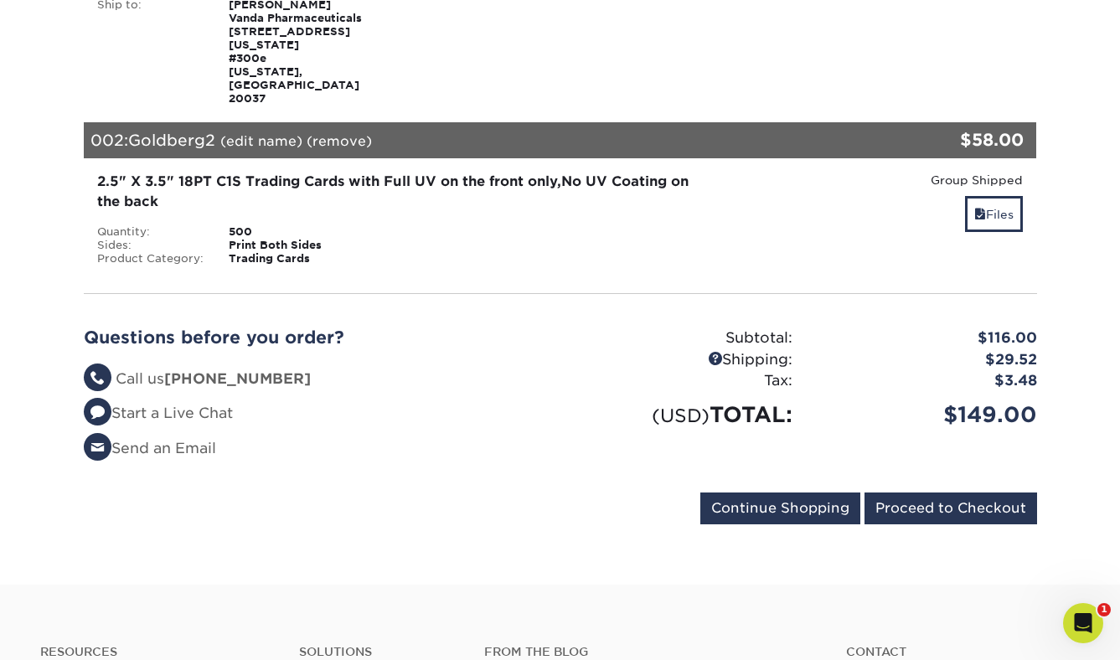
scroll to position [405, 0]
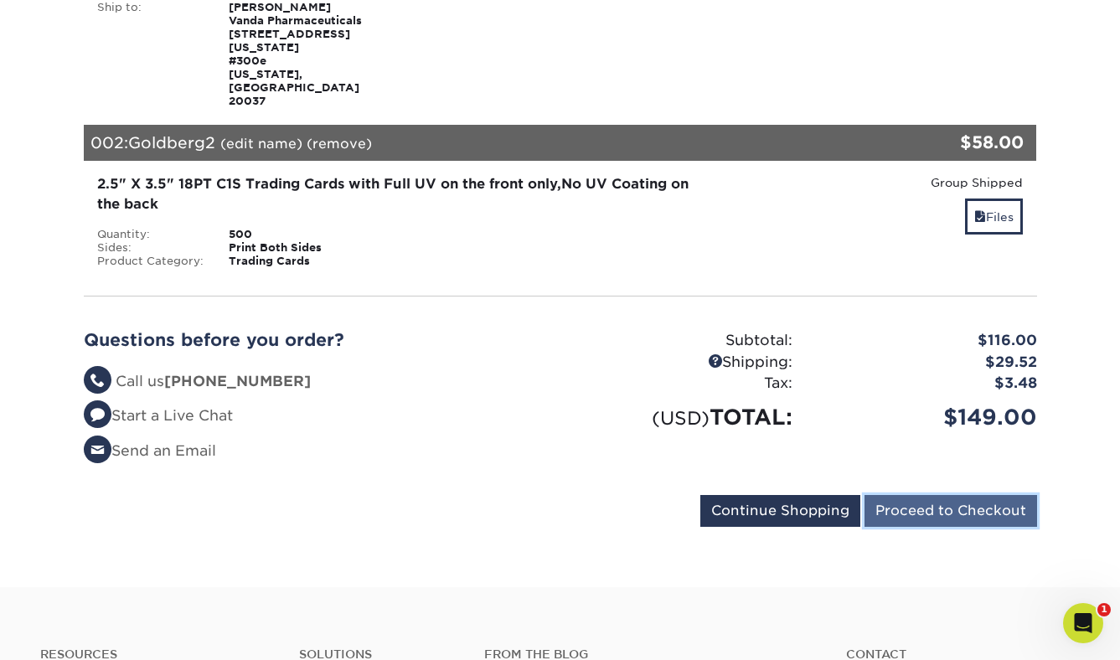
click at [938, 495] on input "Proceed to Checkout" at bounding box center [951, 511] width 173 height 32
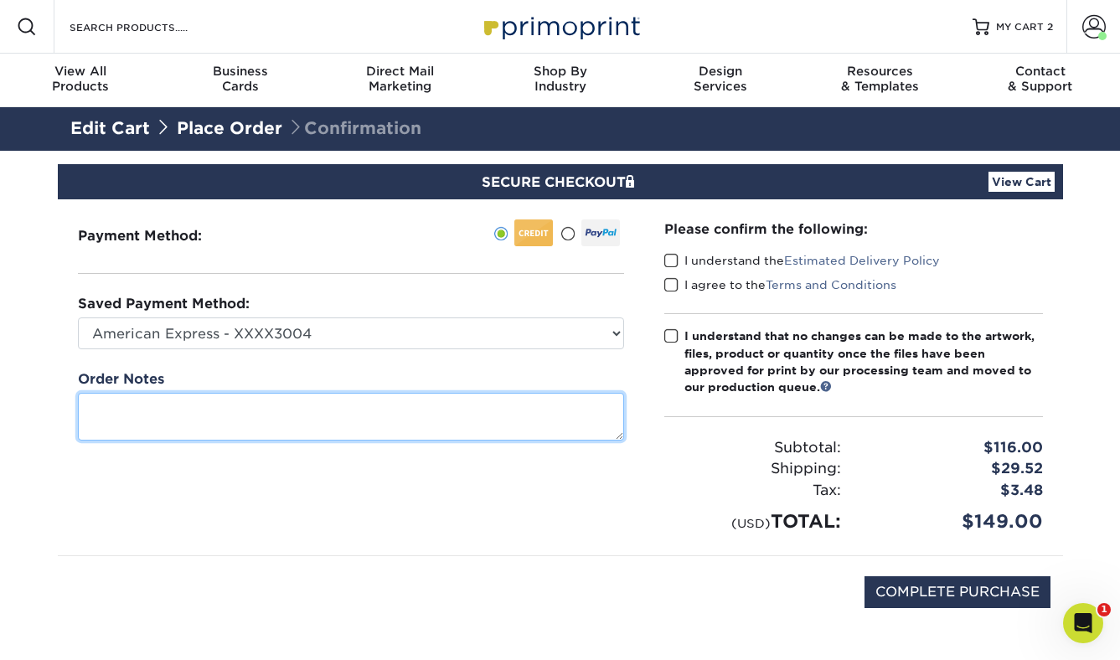
click at [487, 400] on textarea at bounding box center [351, 417] width 546 height 48
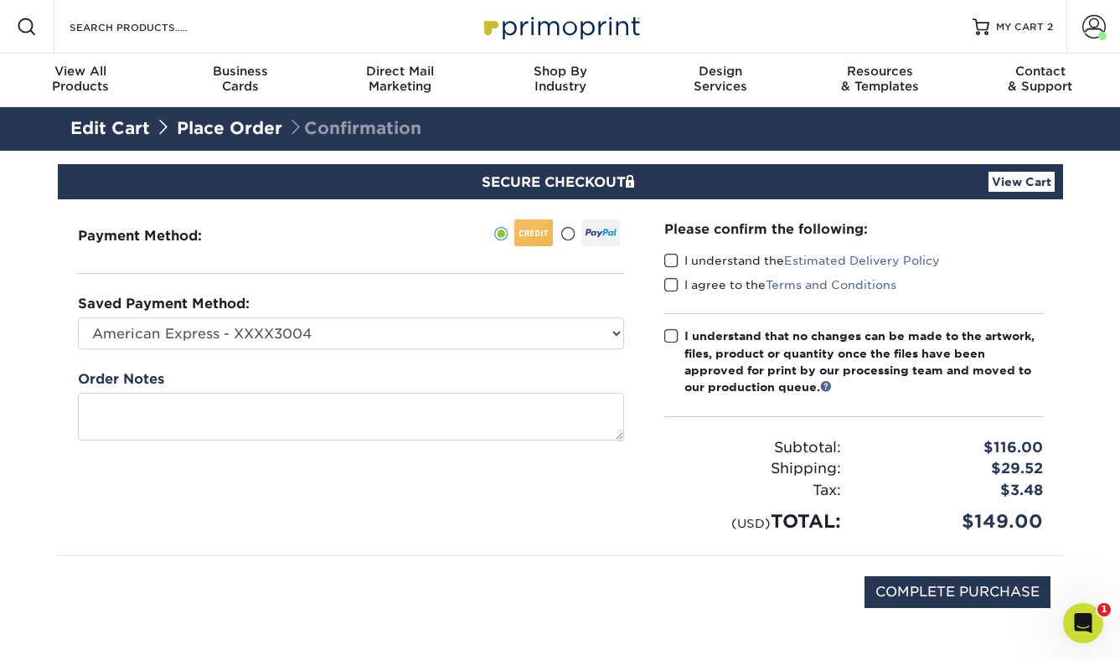
click at [669, 261] on span at bounding box center [671, 261] width 14 height 16
click at [0, 0] on input "I understand the Estimated Delivery Policy" at bounding box center [0, 0] width 0 height 0
click at [668, 289] on span at bounding box center [671, 285] width 14 height 16
click at [0, 0] on input "I agree to the Terms and Conditions" at bounding box center [0, 0] width 0 height 0
click at [670, 329] on span at bounding box center [671, 336] width 14 height 16
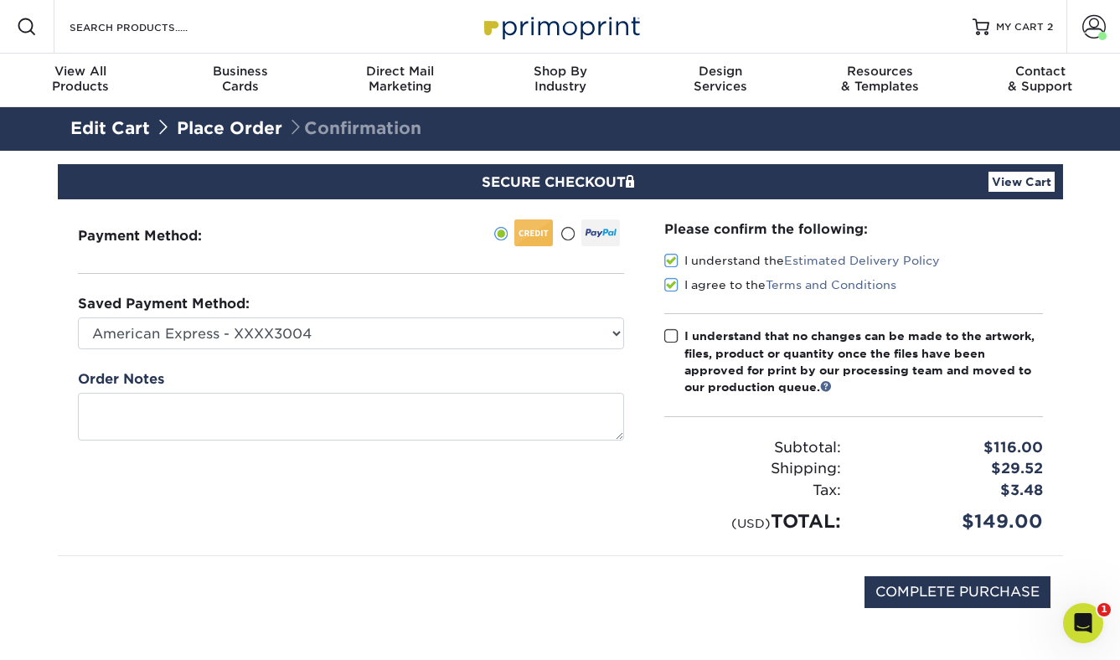
click at [0, 0] on input "I understand that no changes can be made to the artwork, files, product or quan…" at bounding box center [0, 0] width 0 height 0
click at [902, 596] on input "COMPLETE PURCHASE" at bounding box center [958, 592] width 186 height 32
type input "PROCESSING, PLEASE WAIT..."
